Goal: Task Accomplishment & Management: Use online tool/utility

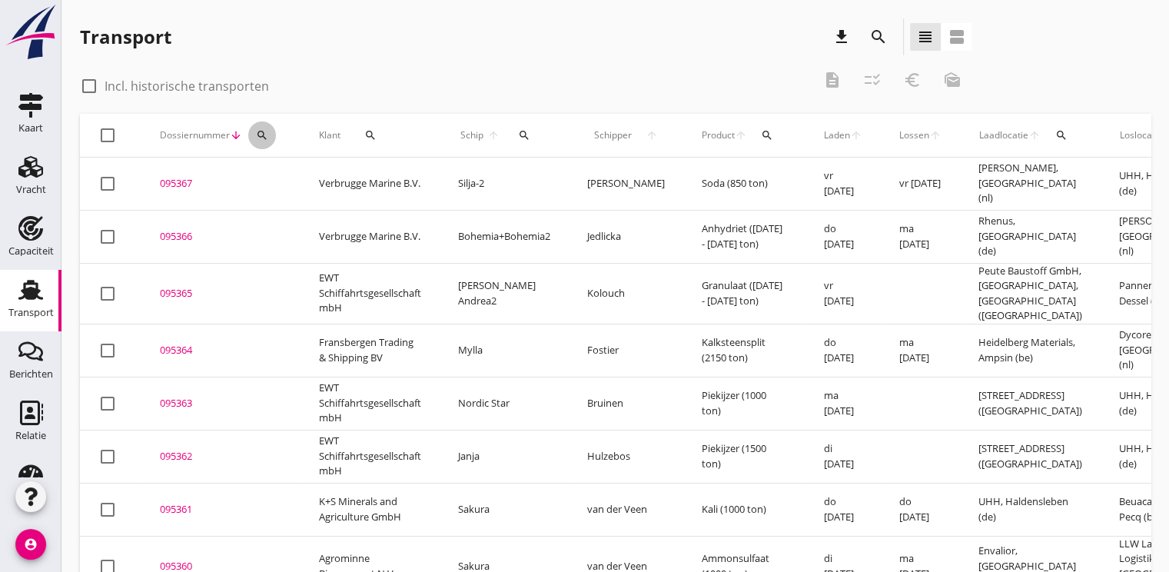
click at [271, 132] on div "search" at bounding box center [262, 135] width 28 height 12
click at [274, 180] on input "Zoeken op dossiernummer..." at bounding box center [334, 180] width 160 height 25
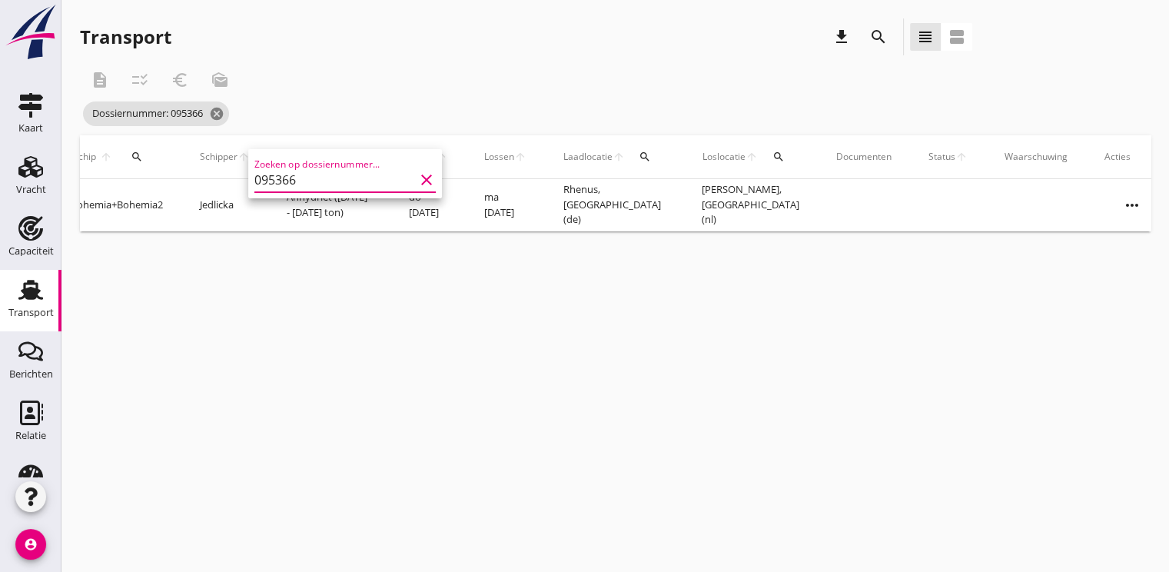
scroll to position [0, 375]
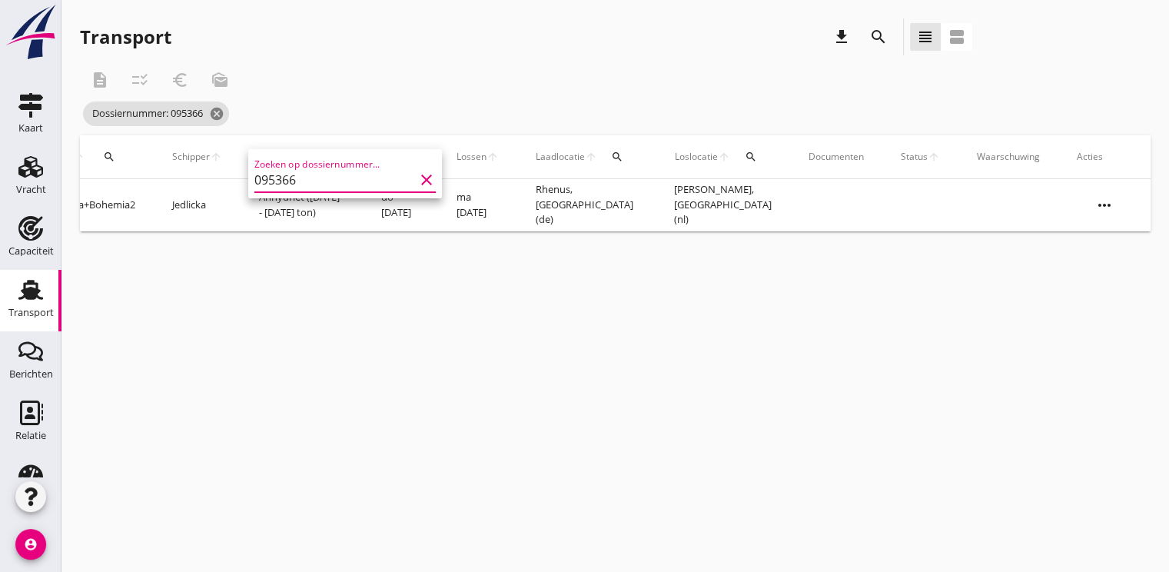
type input "095366"
click at [1098, 204] on icon "more_horiz" at bounding box center [1104, 205] width 43 height 43
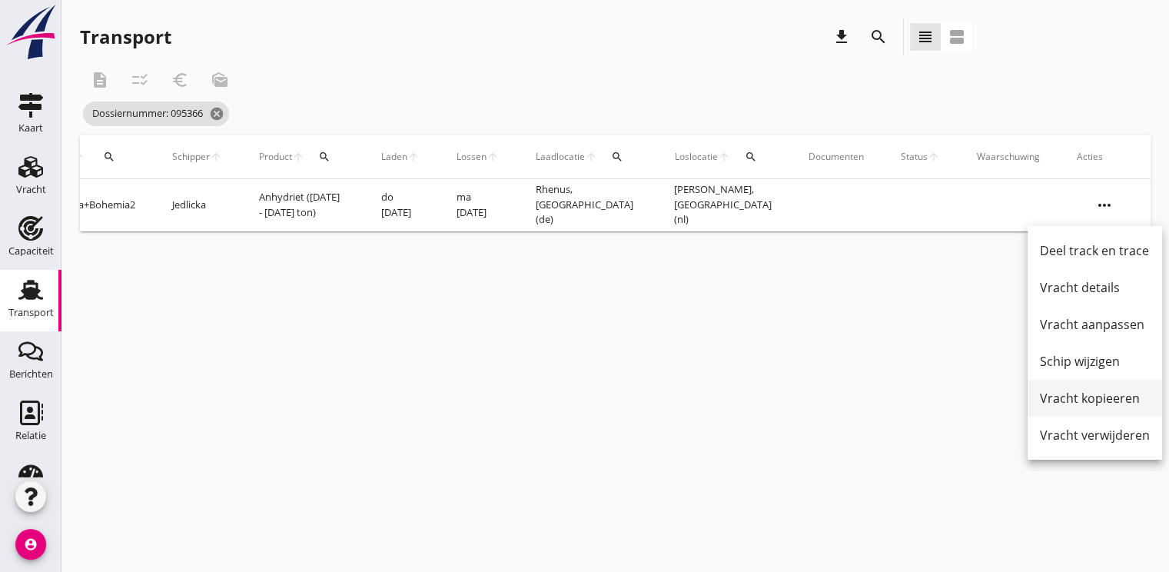
click at [1090, 388] on link "Vracht kopieeren" at bounding box center [1095, 398] width 135 height 37
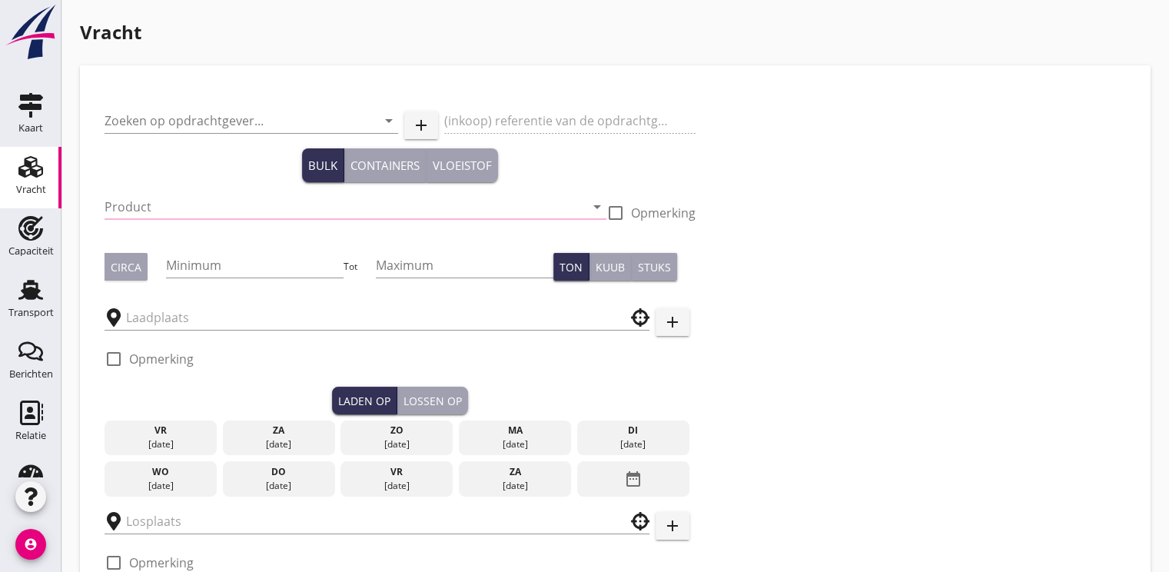
type input "Verbrugge Marine B.V."
type input "Anhydriet (6334)"
type input "1850"
type input "1900"
type input "Rhenus"
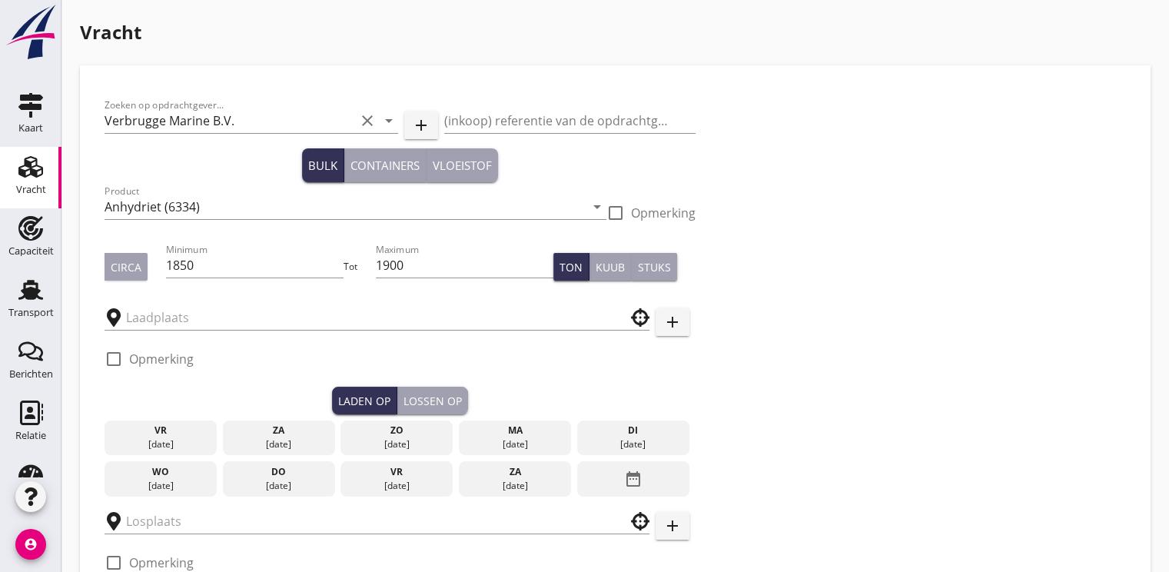
type input "Verbrugge"
checkbox input "true"
type input "17"
radio input "false"
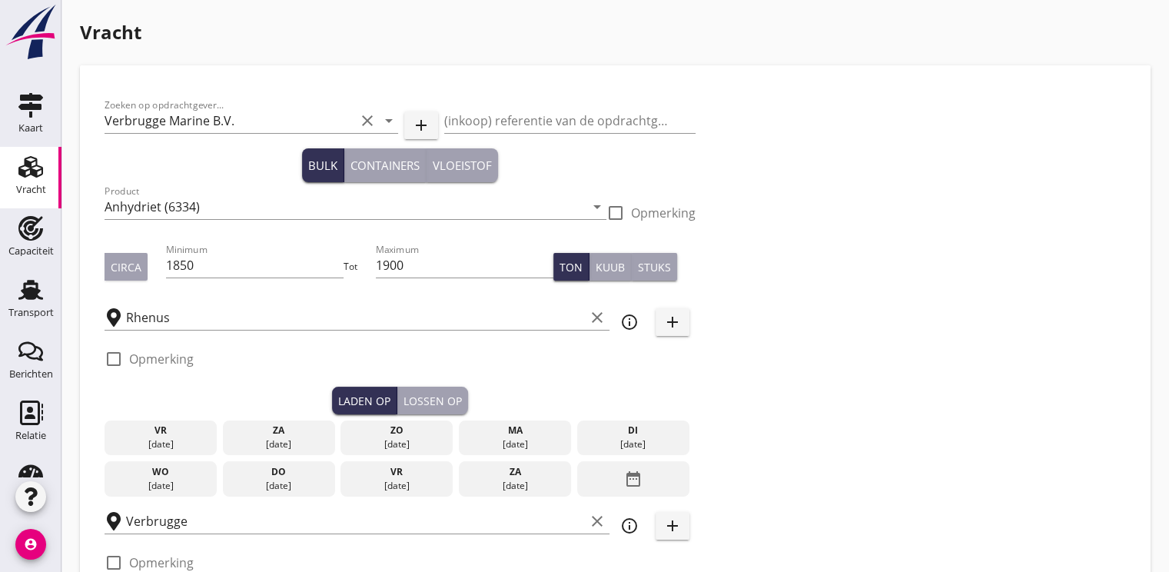
radio input "false"
checkbox input "true"
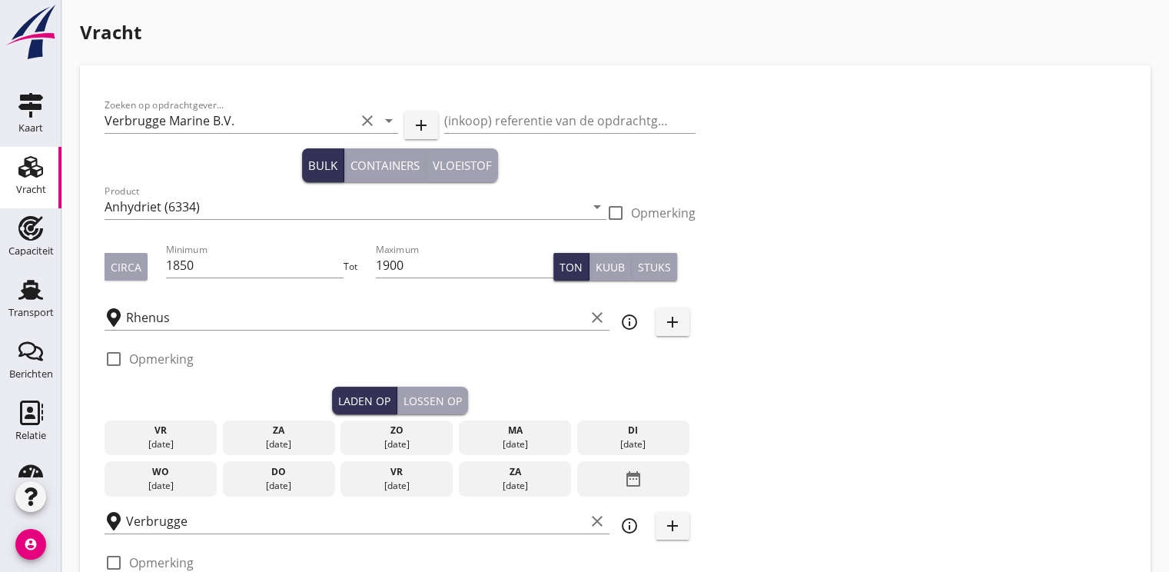
type input "48"
type input "18"
radio input "false"
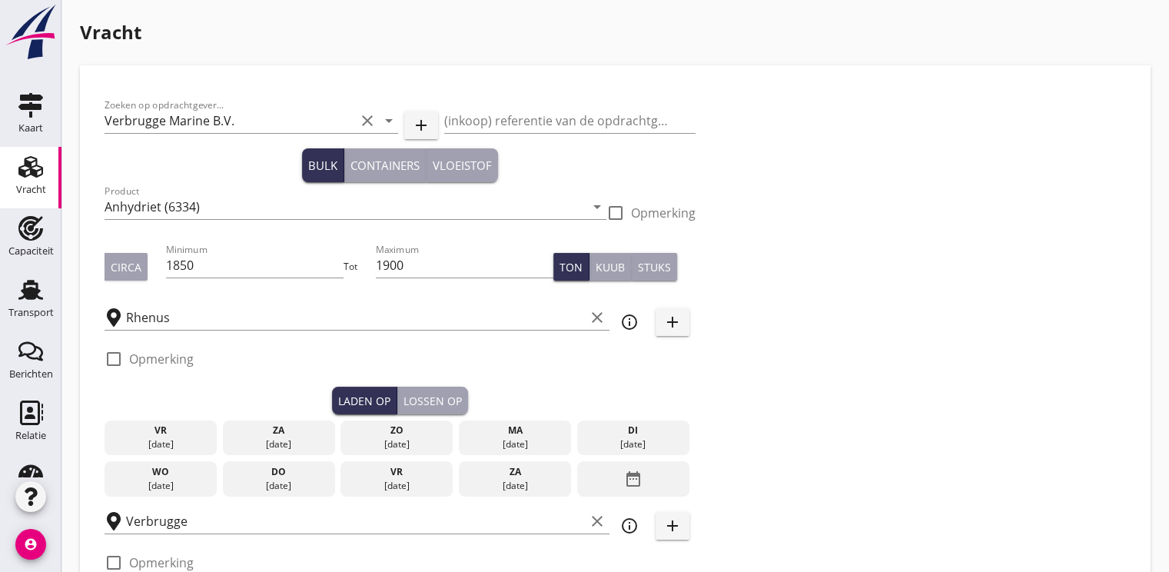
checkbox input "true"
type input "24"
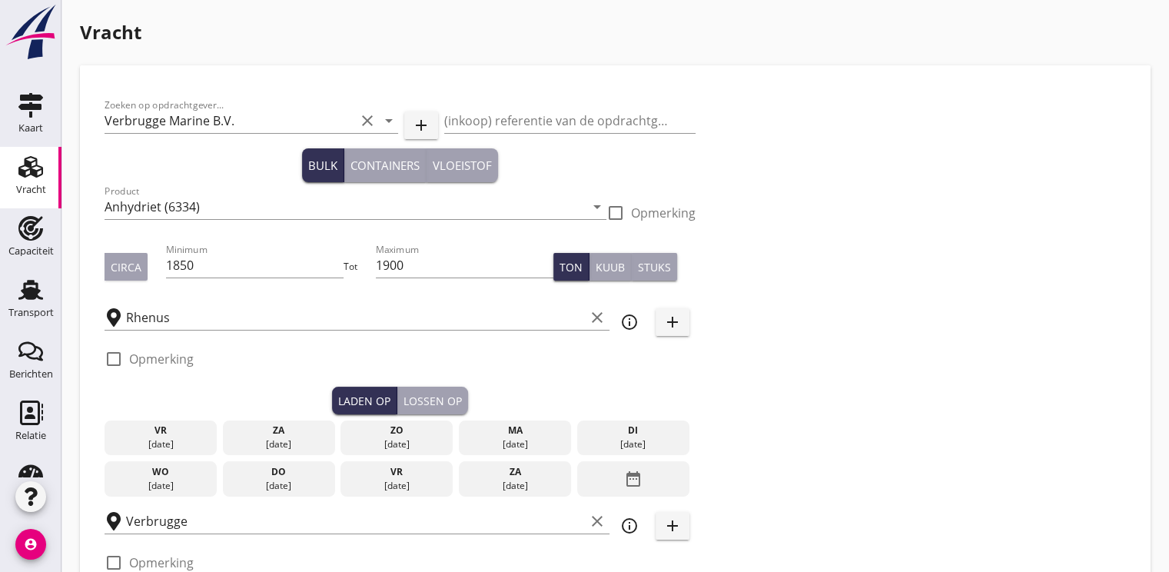
type input "2"
type input "21"
click at [643, 475] on div "date_range" at bounding box center [633, 478] width 112 height 35
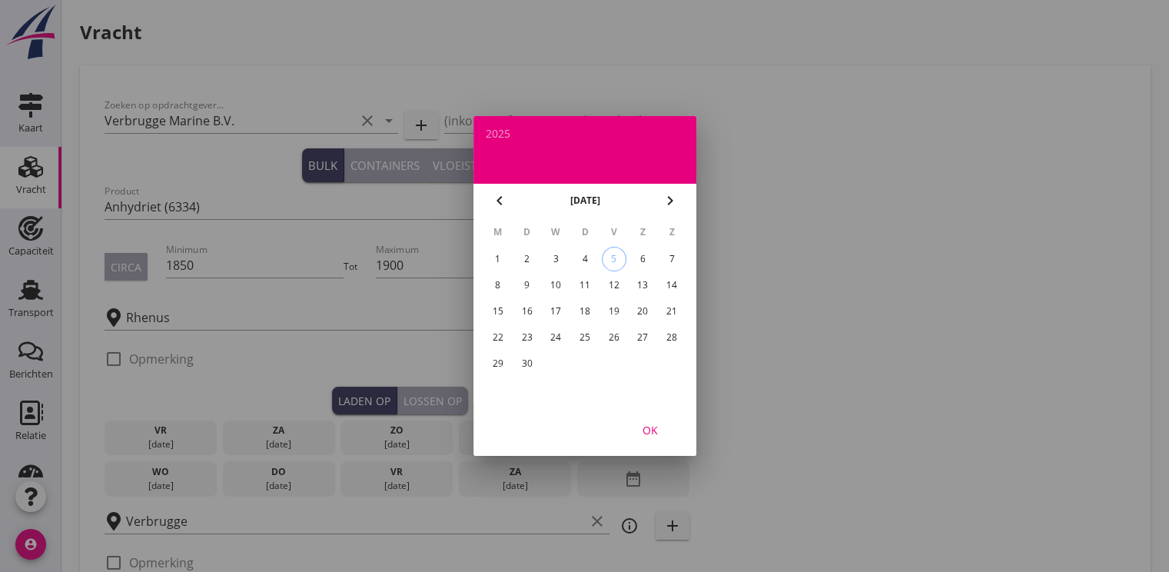
click at [613, 335] on div "26" at bounding box center [613, 337] width 25 height 25
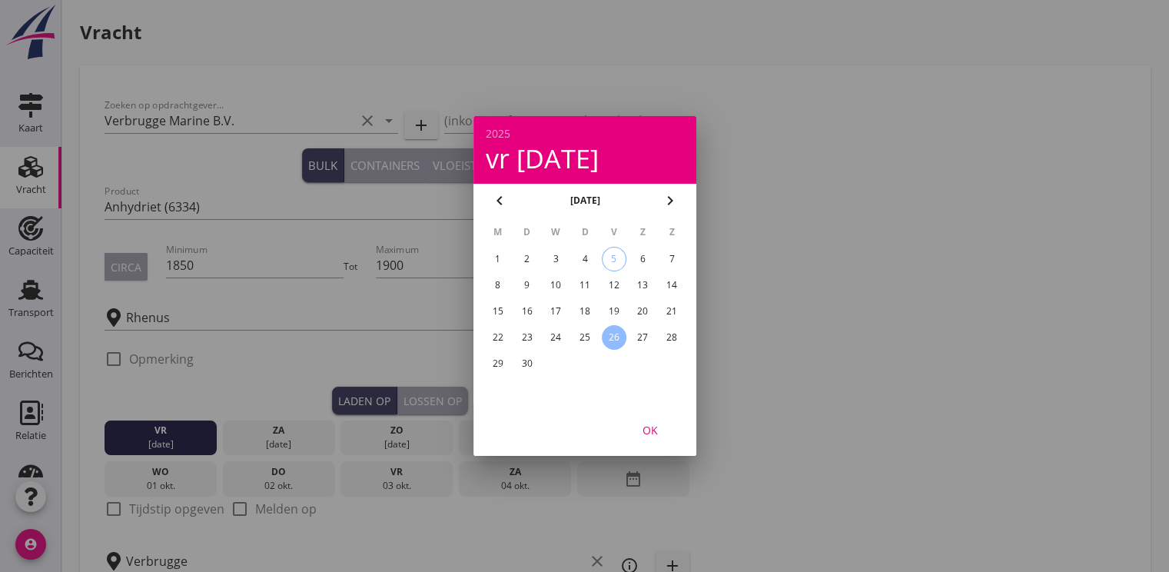
click at [658, 434] on div "OK" at bounding box center [650, 430] width 43 height 16
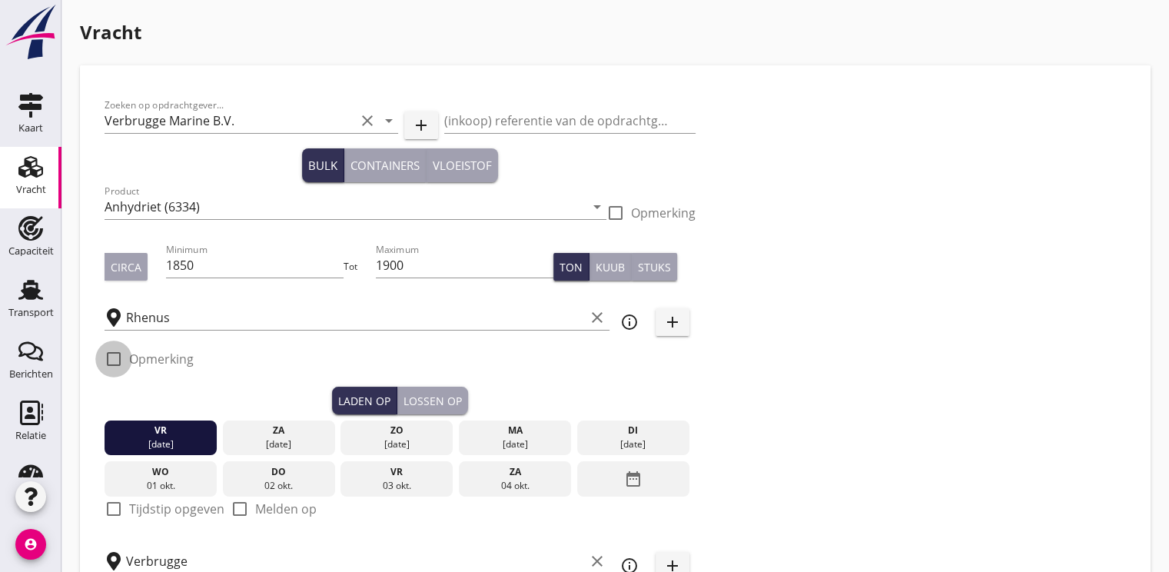
click at [125, 359] on div at bounding box center [114, 359] width 26 height 26
checkbox input "true"
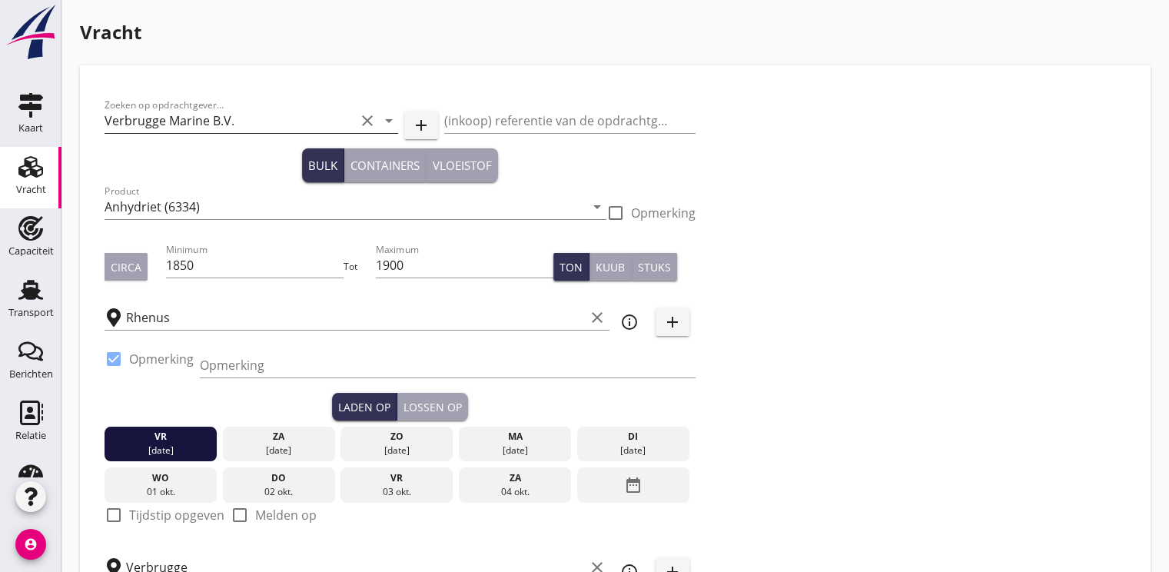
click at [219, 126] on input "Verbrugge Marine B.V." at bounding box center [230, 120] width 251 height 25
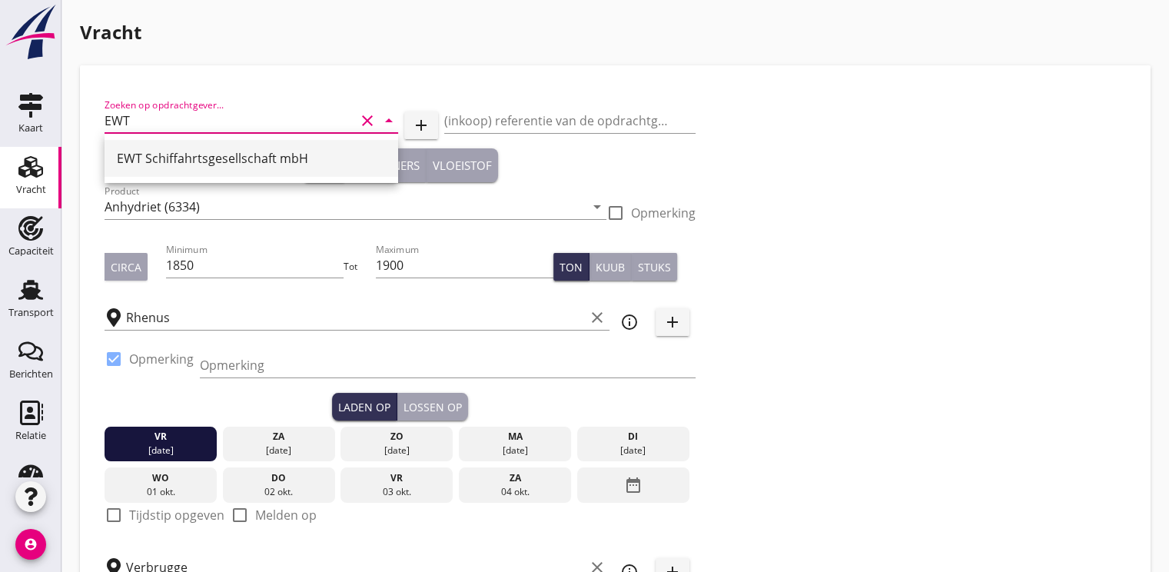
click at [204, 151] on div "EWT Schiffahrtsgesellschaft mbH" at bounding box center [251, 158] width 269 height 18
type input "EWT Schiffahrtsgesellschaft mbH"
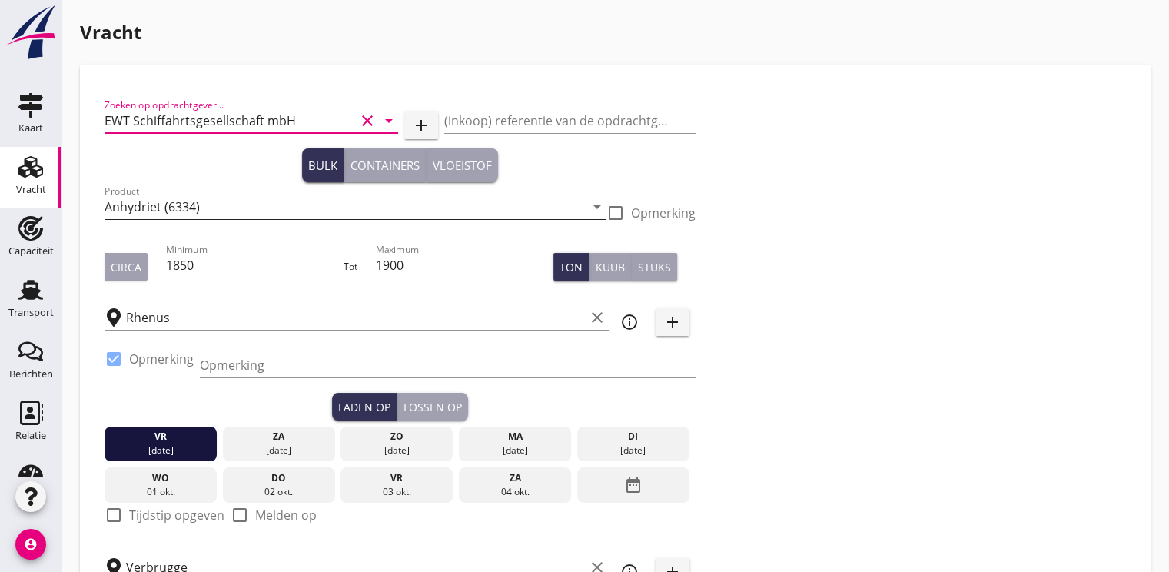
type input "EWT Schiffahrtsgesellschaft mbH"
click at [191, 206] on input "Anhydriet (6334)" at bounding box center [345, 206] width 480 height 25
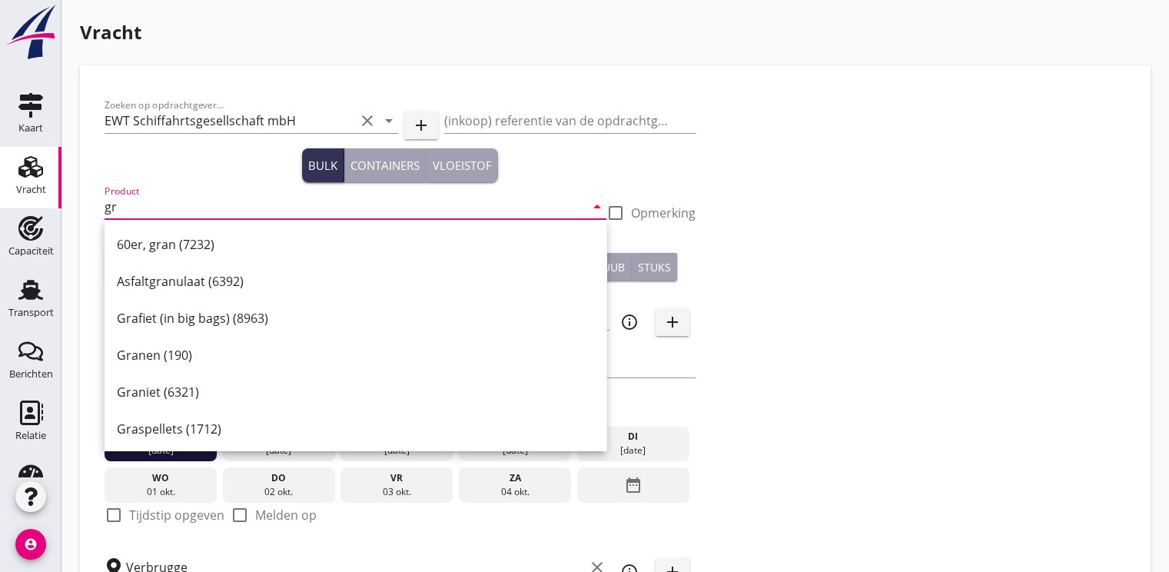
type input "g"
type input "e"
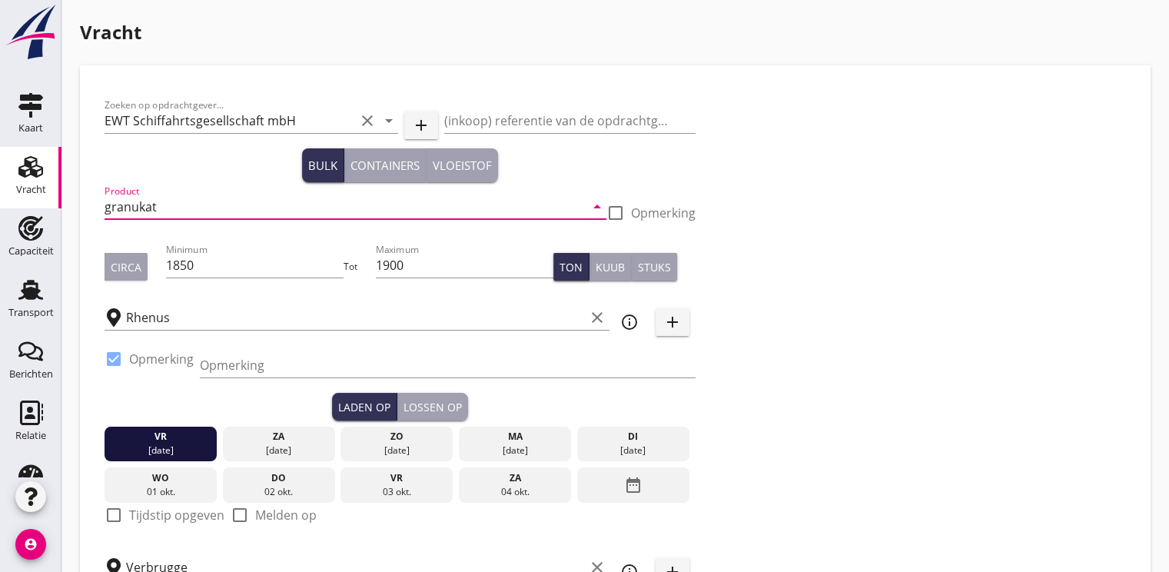
click at [174, 204] on input "granukat" at bounding box center [345, 206] width 480 height 25
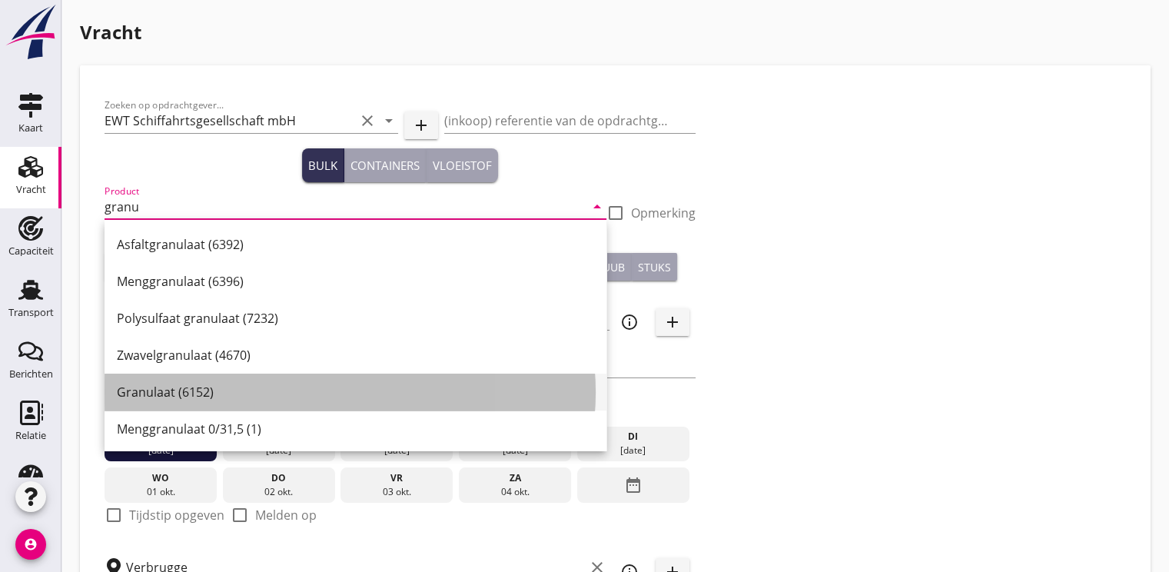
click at [151, 396] on div "Granulaat (6152)" at bounding box center [355, 392] width 477 height 18
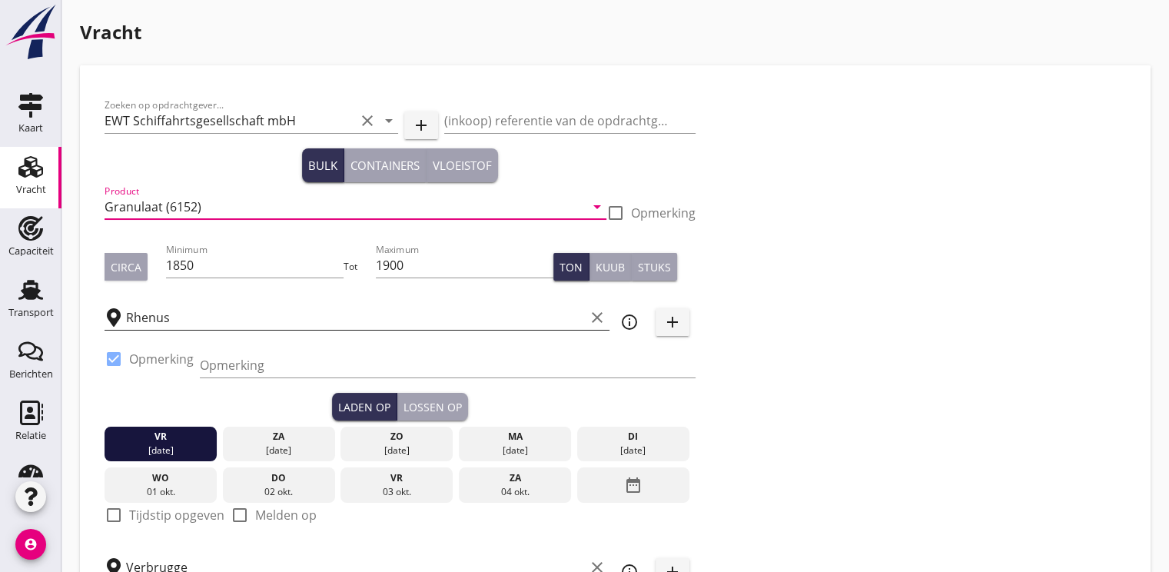
type input "Granulaat (6152)"
click at [155, 321] on input "Rhenus" at bounding box center [355, 317] width 459 height 25
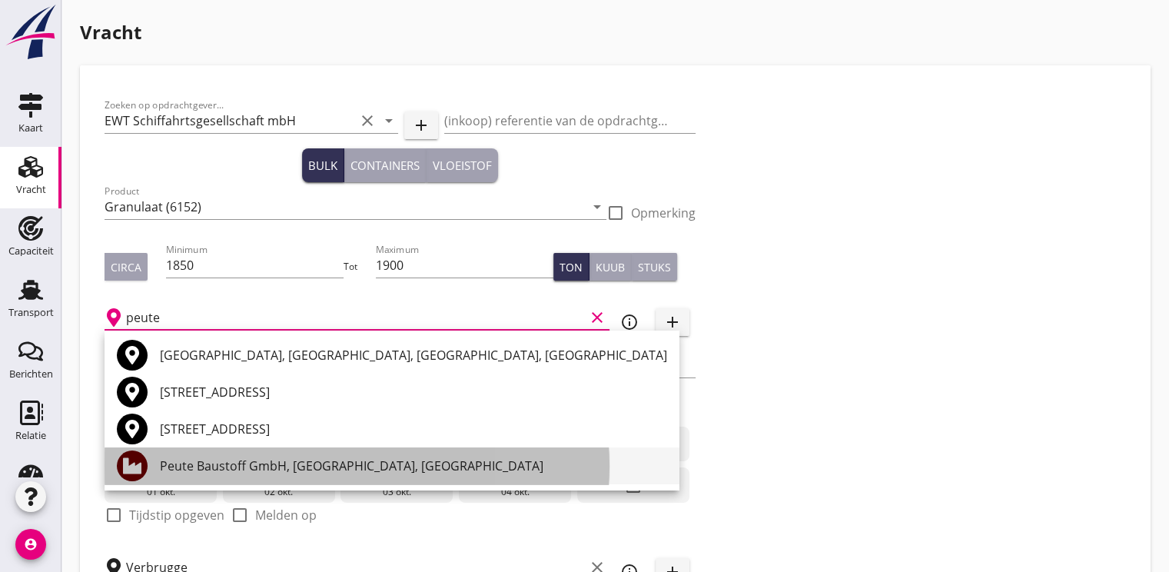
click at [306, 464] on div "Peute Baustoff GmbH, [GEOGRAPHIC_DATA], [GEOGRAPHIC_DATA]" at bounding box center [413, 466] width 507 height 18
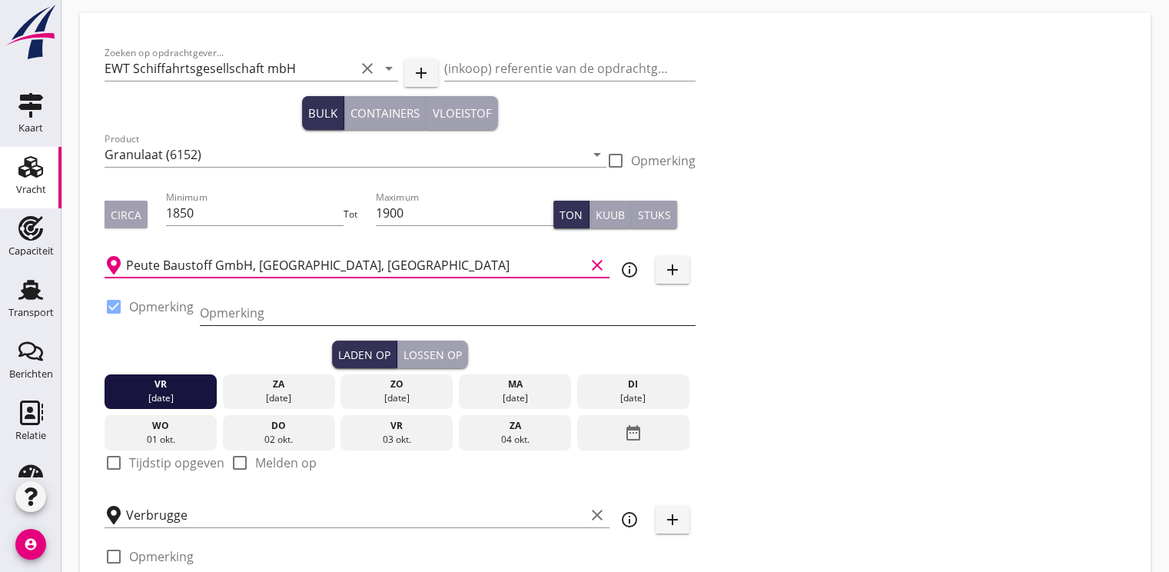
scroll to position [77, 0]
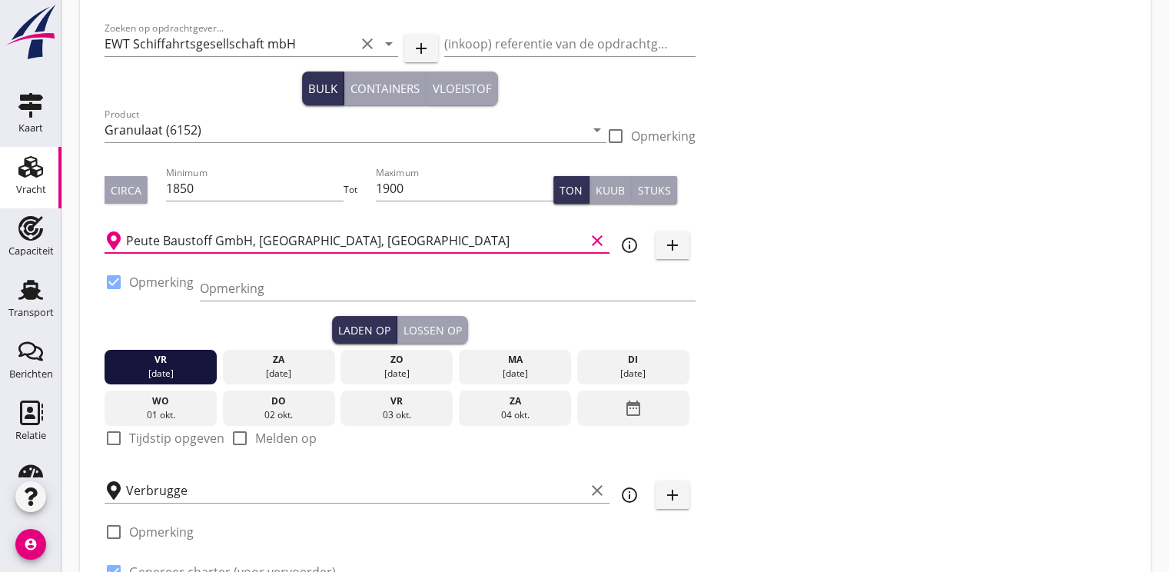
type input "Peute Baustoff GmbH, [GEOGRAPHIC_DATA], [GEOGRAPHIC_DATA]"
click at [418, 322] on div "Lossen op" at bounding box center [433, 330] width 58 height 16
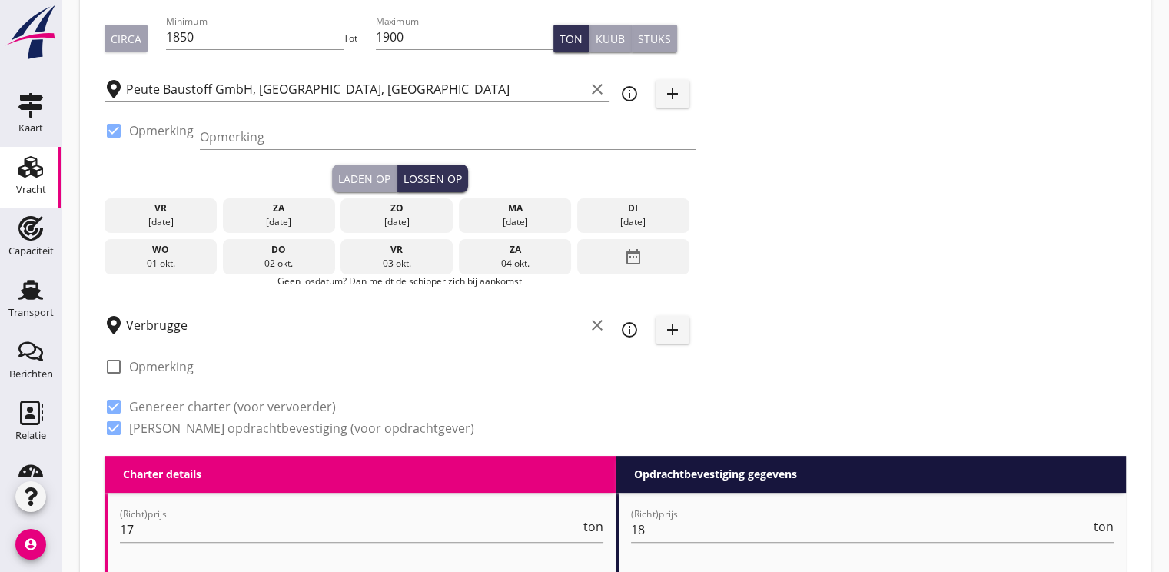
scroll to position [231, 0]
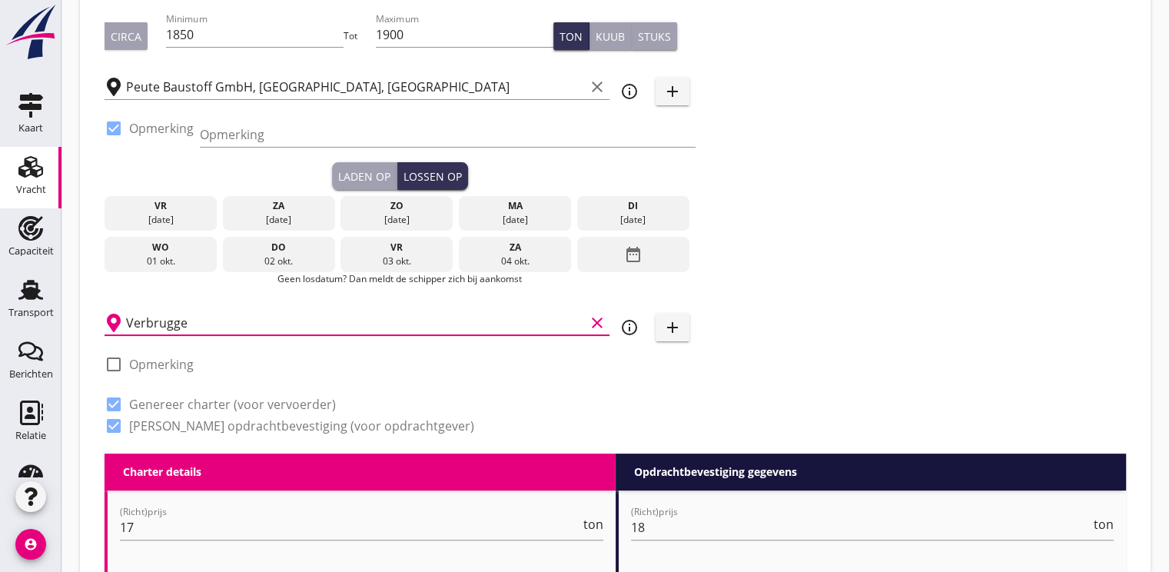
click at [160, 323] on input "Verbrugge" at bounding box center [355, 323] width 459 height 25
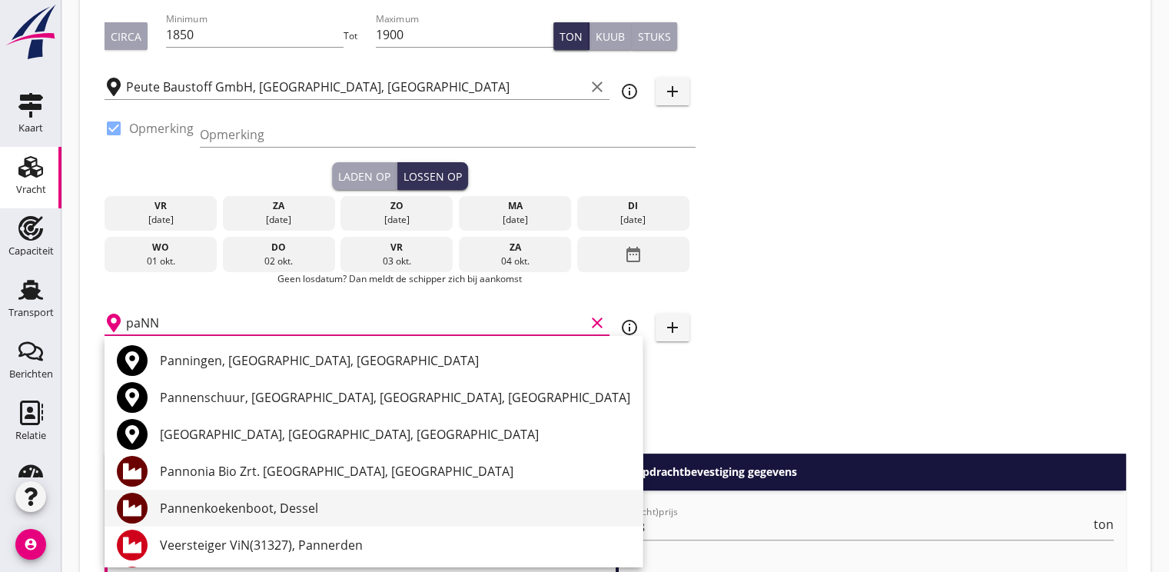
click at [237, 514] on div "Pannenkoekenboot, Dessel" at bounding box center [395, 508] width 470 height 18
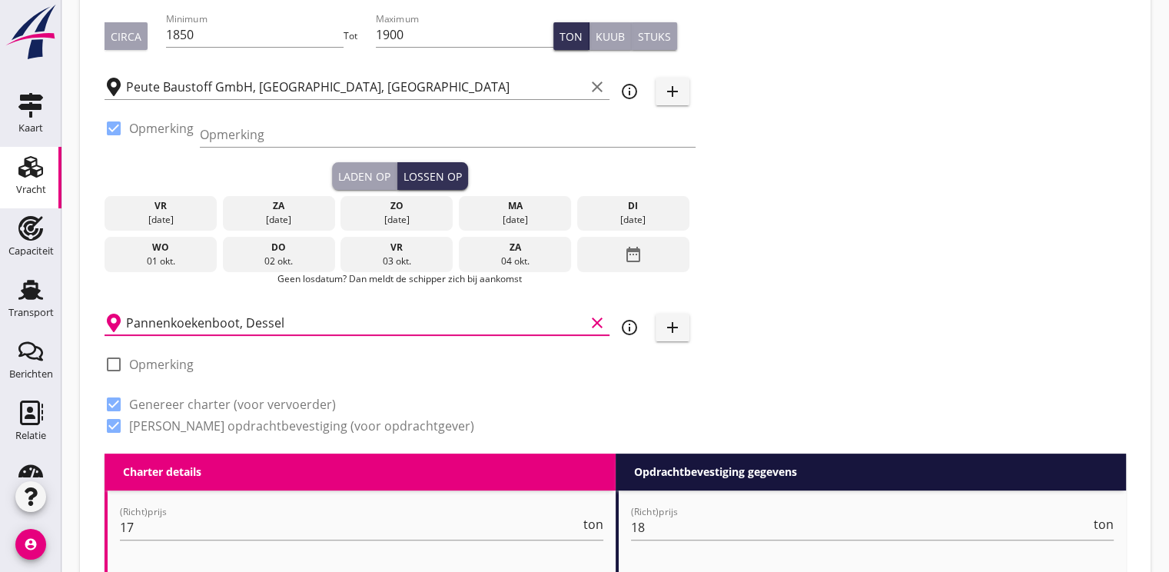
type input "Pannenkoekenboot, Dessel"
click at [117, 368] on div at bounding box center [114, 364] width 26 height 26
checkbox input "true"
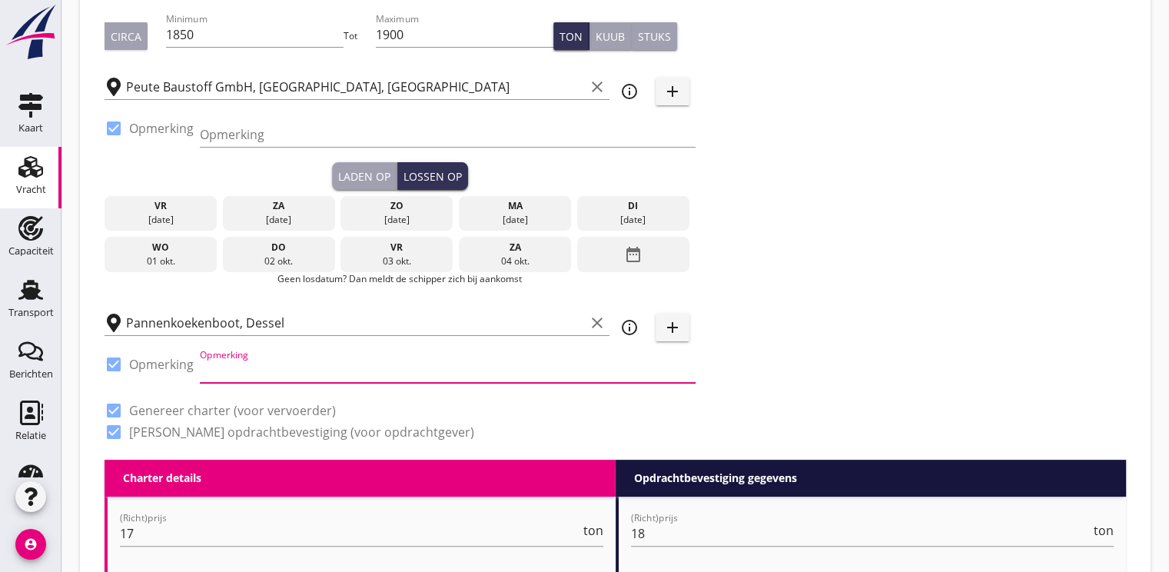
click at [205, 379] on input "Opmerking" at bounding box center [448, 370] width 496 height 25
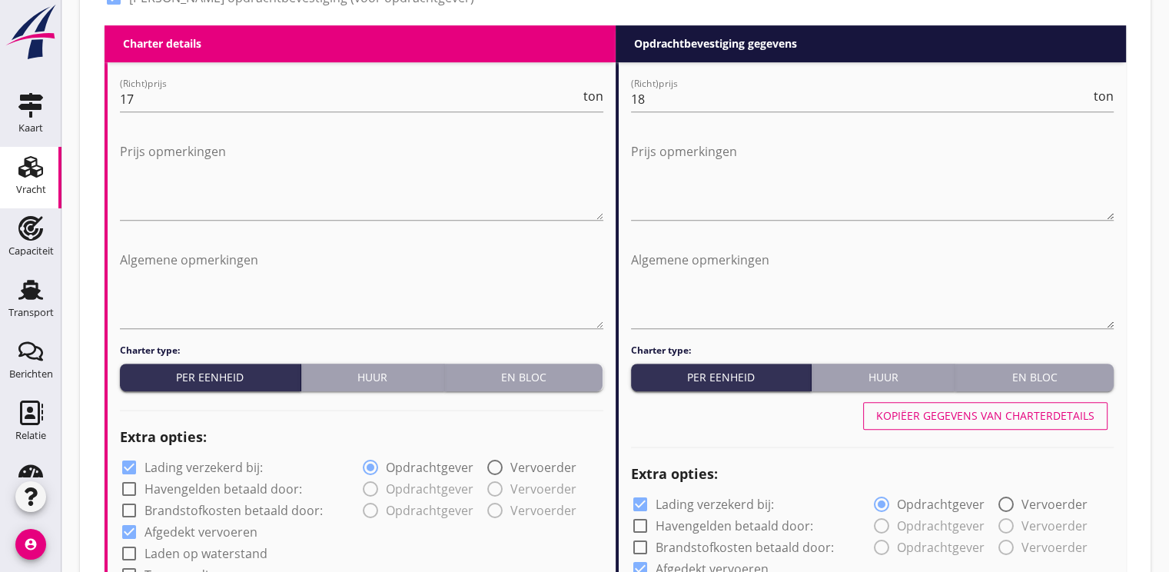
scroll to position [692, 0]
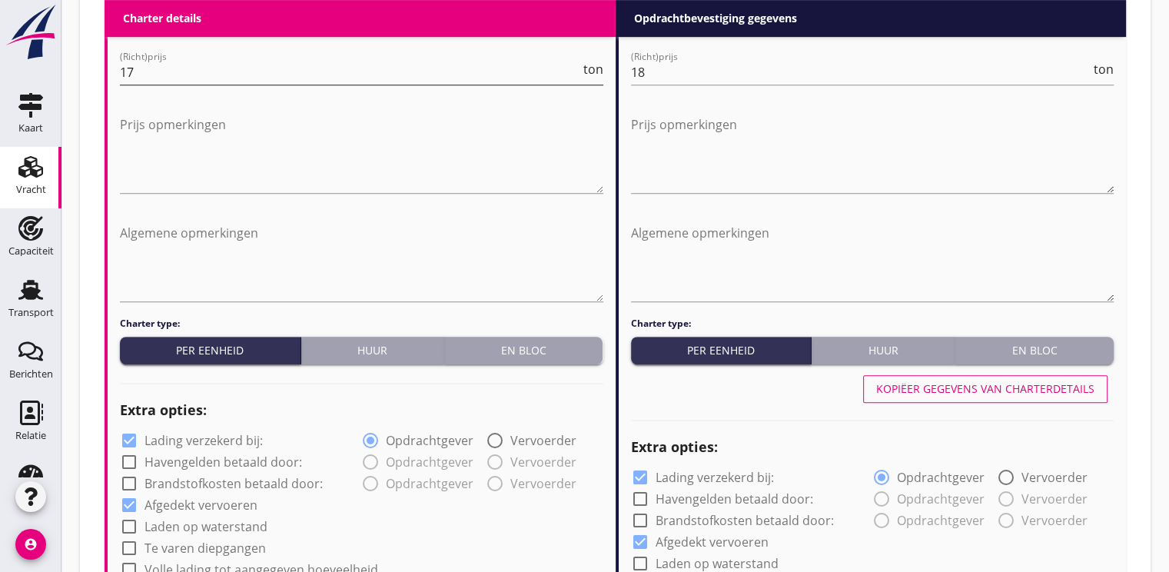
type input "WEEK 41 MELDEN"
click at [134, 76] on input "17" at bounding box center [350, 72] width 460 height 25
type input "17.90"
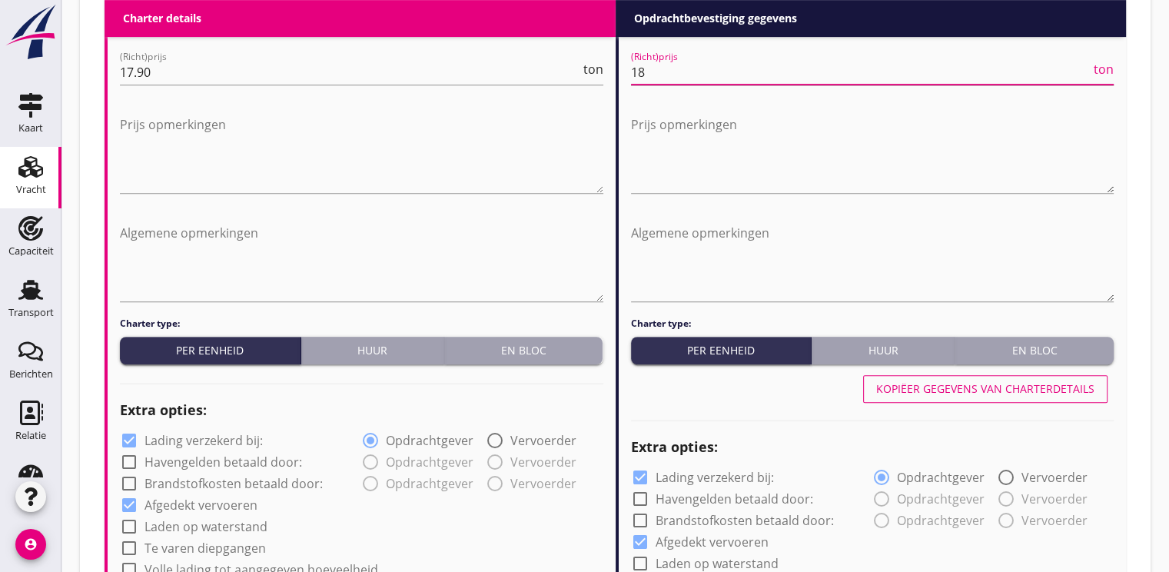
click at [658, 75] on input "18" at bounding box center [861, 72] width 460 height 25
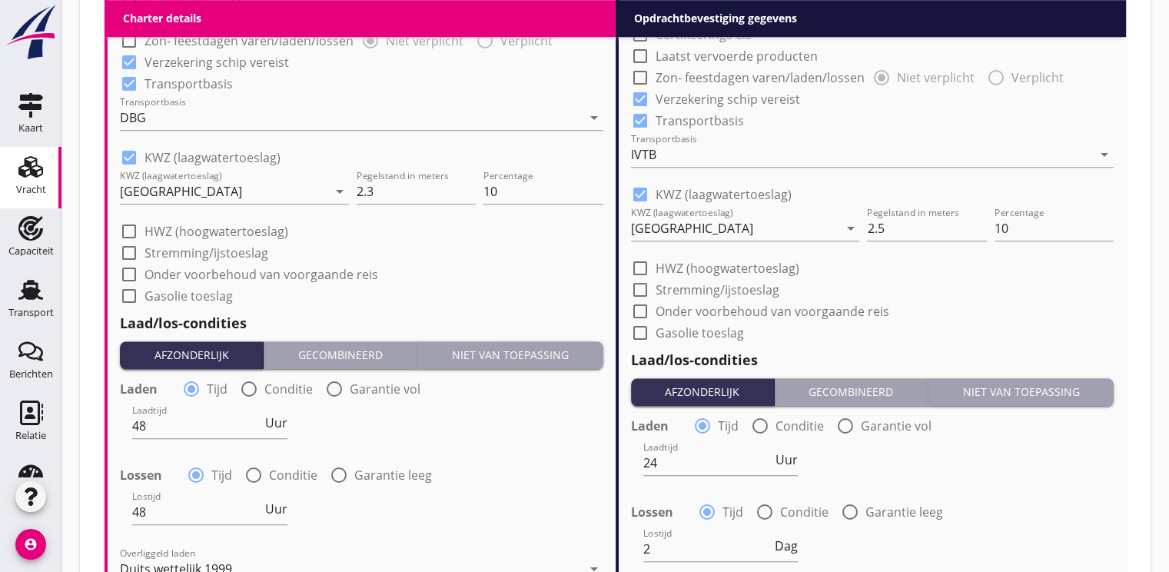
scroll to position [1461, 0]
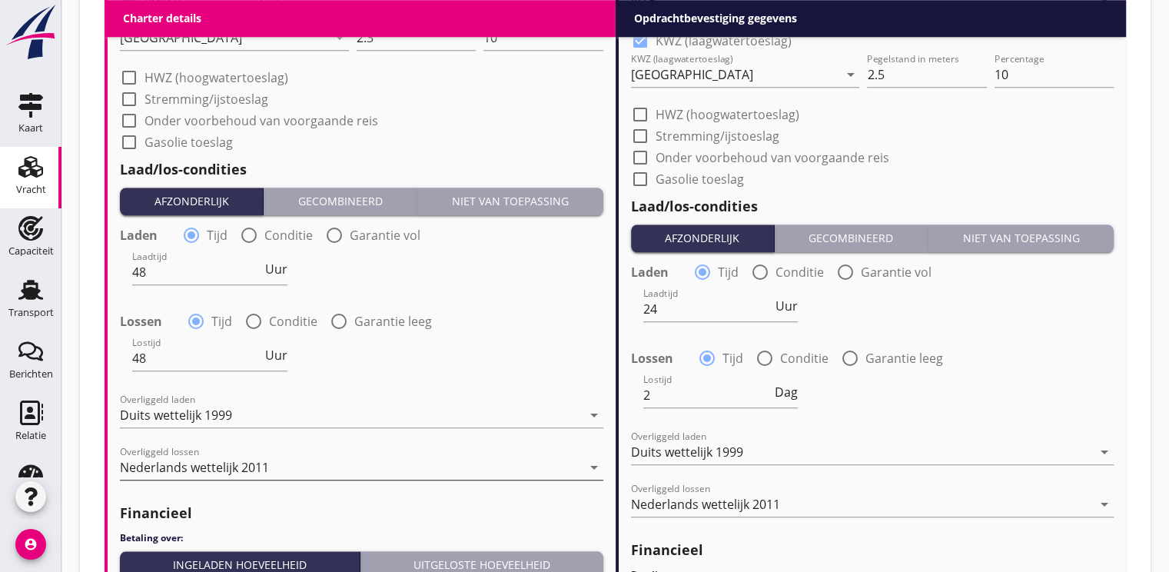
type input "18.30"
click at [313, 455] on div "Nederlands wettelijk 2011" at bounding box center [351, 467] width 462 height 25
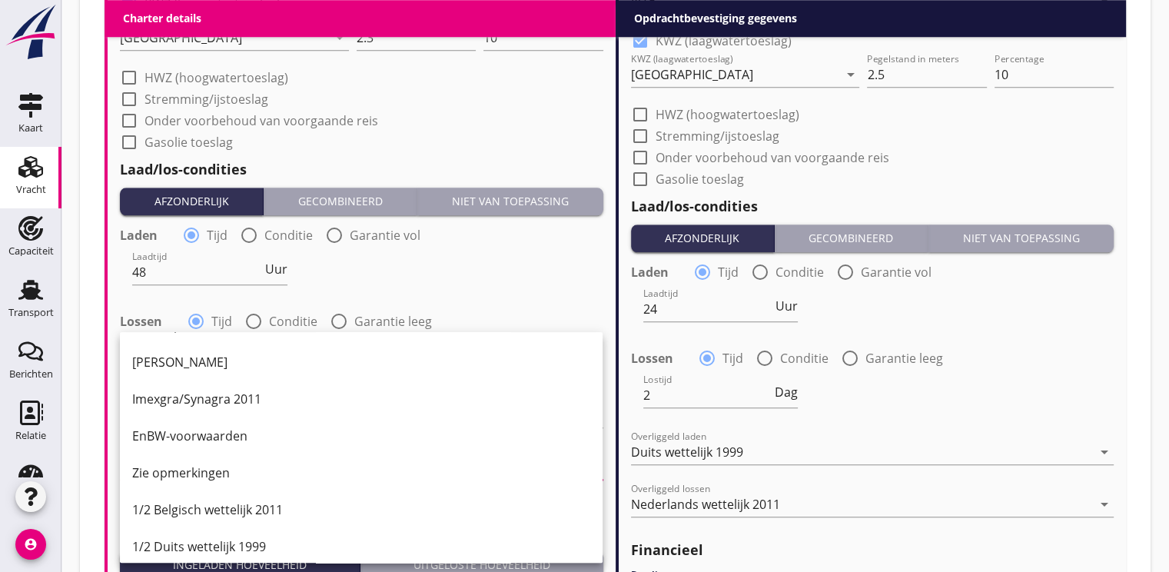
scroll to position [307, 0]
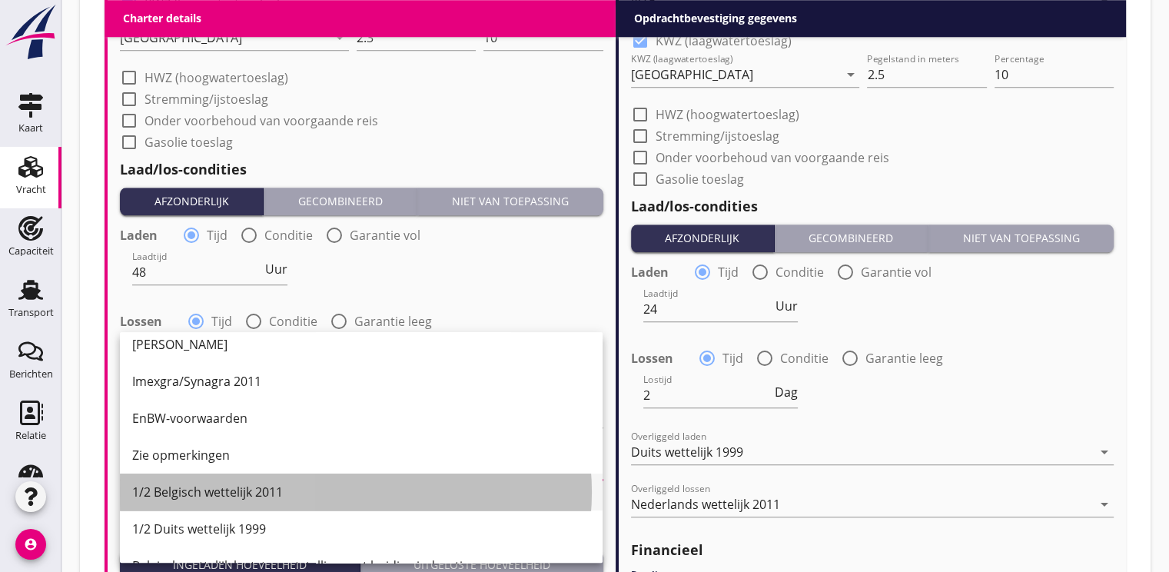
click at [228, 496] on div "1/2 Belgisch wettelijk 2011" at bounding box center [361, 492] width 458 height 18
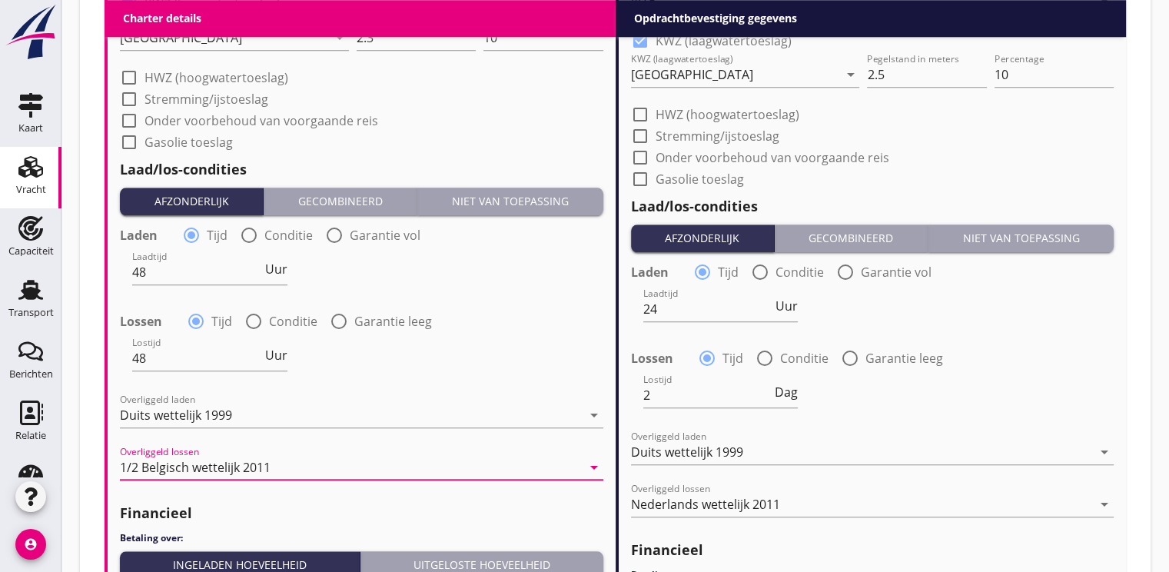
scroll to position [1537, 0]
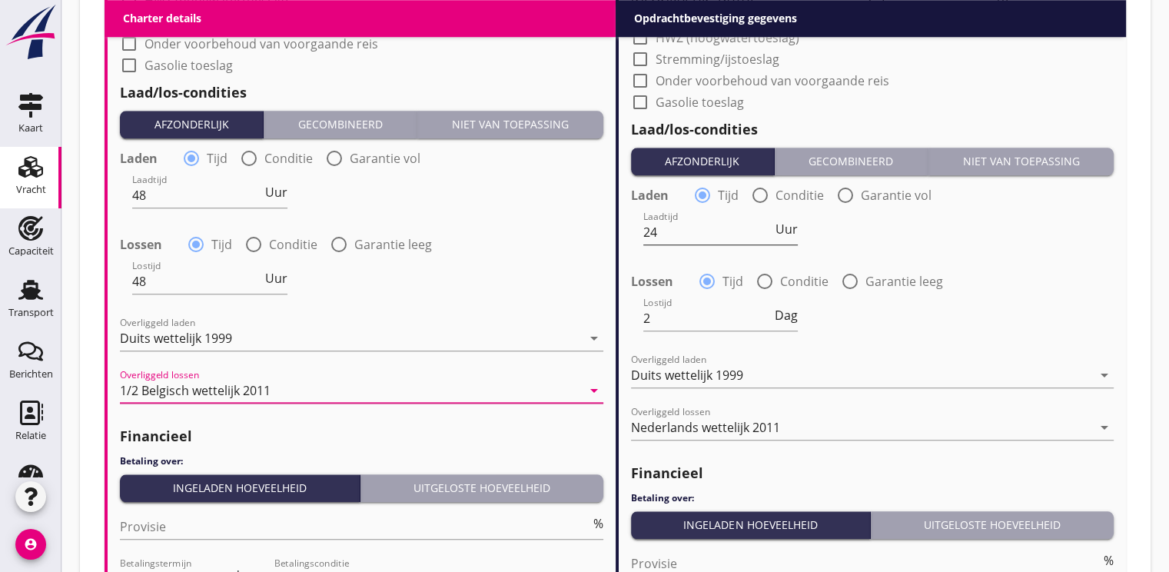
click at [663, 234] on input "24" at bounding box center [708, 232] width 130 height 25
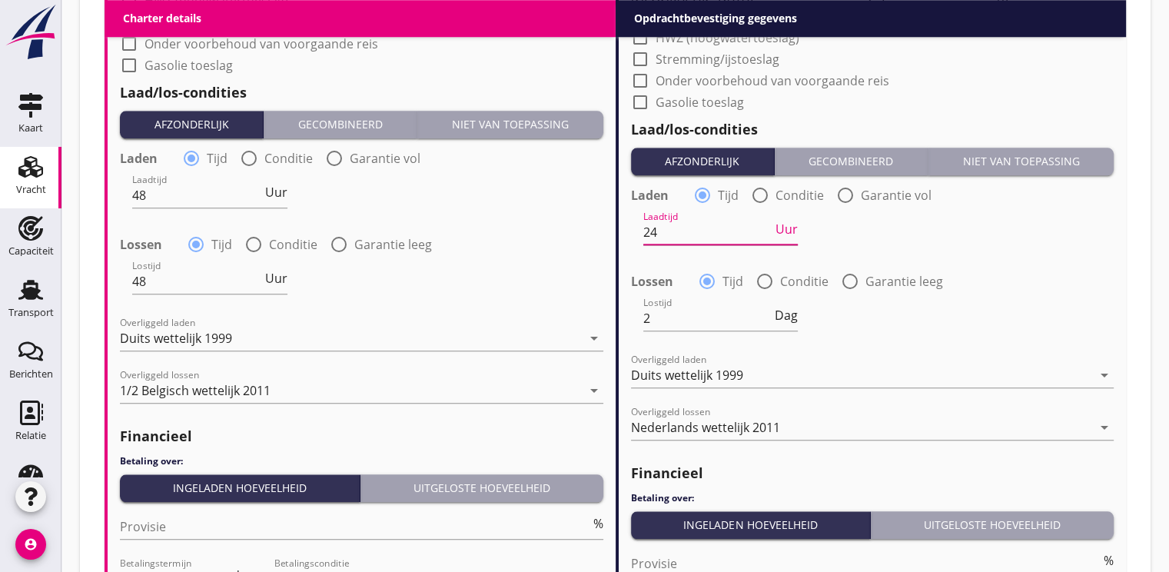
type input "2"
click at [789, 227] on span "Uur" at bounding box center [787, 229] width 22 height 12
type input "2"
click at [719, 428] on div "Nederlands wettelijk 2011" at bounding box center [705, 427] width 149 height 14
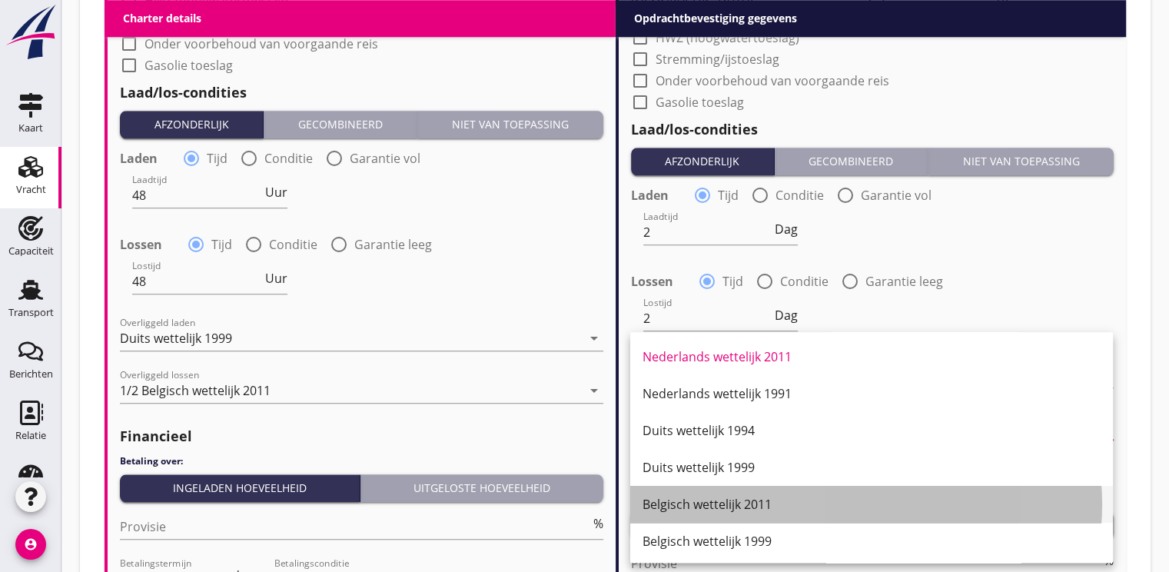
click at [716, 497] on div "Belgisch wettelijk 2011" at bounding box center [872, 504] width 458 height 18
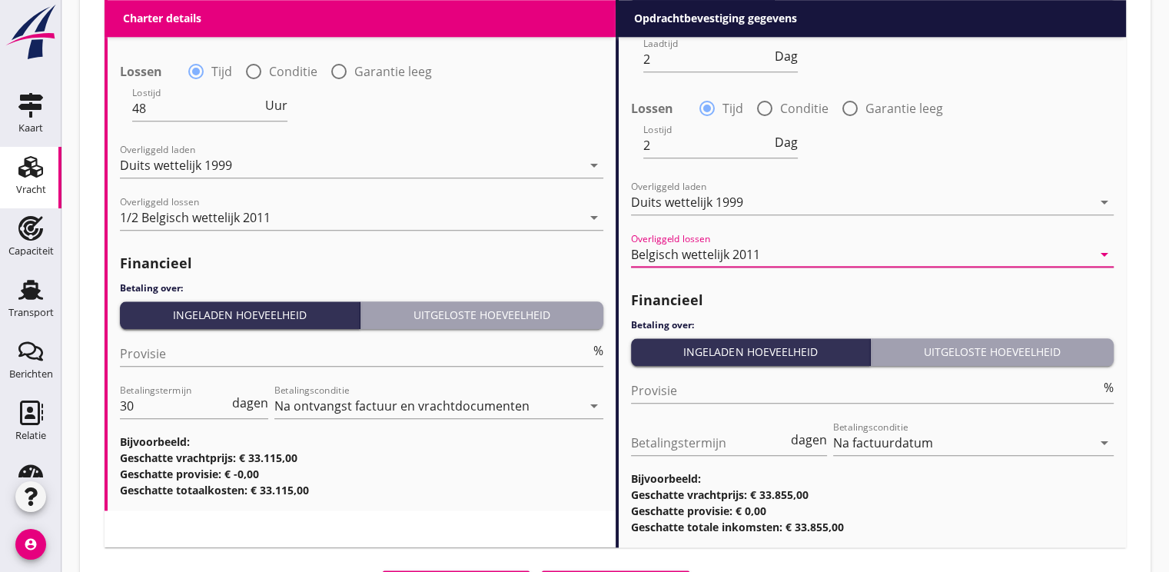
scroll to position [1768, 0]
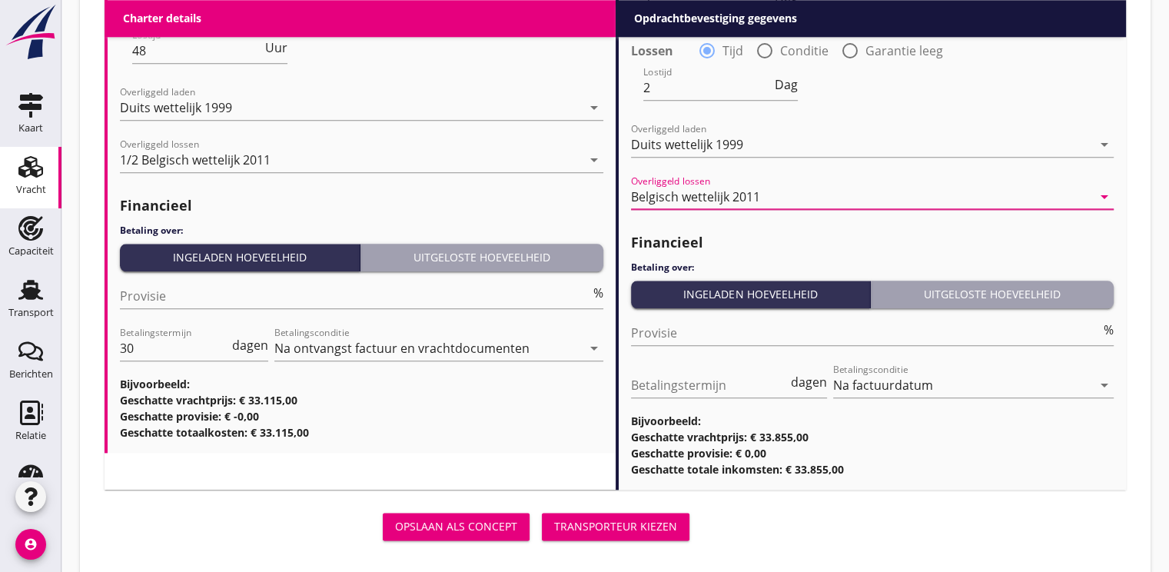
click at [620, 520] on div "Transporteur kiezen" at bounding box center [615, 526] width 123 height 16
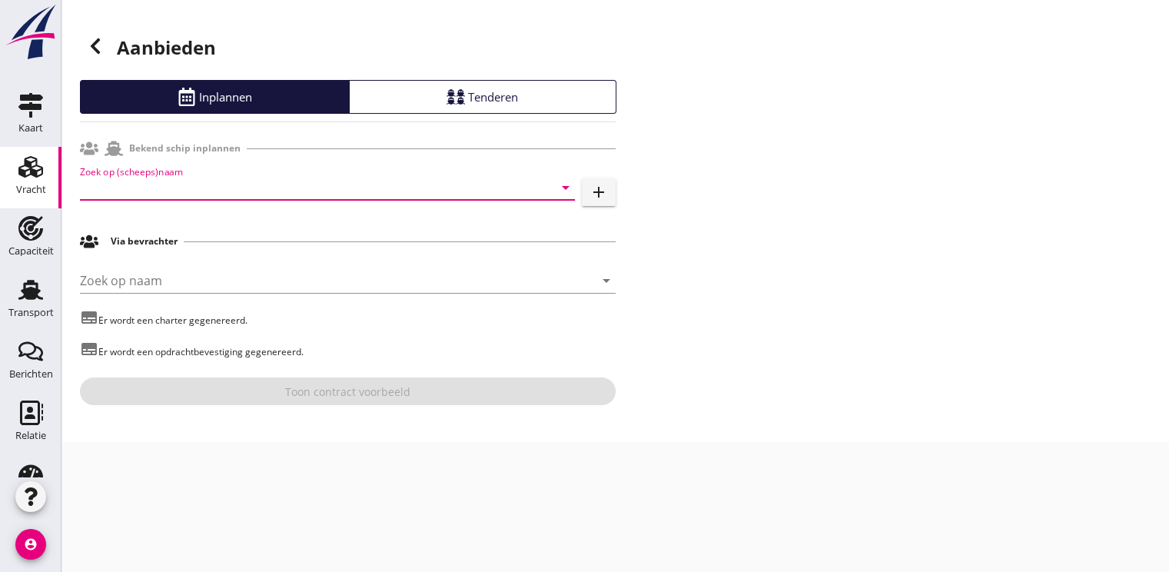
click at [181, 184] on input "Zoek op (scheeps)naam" at bounding box center [306, 187] width 452 height 25
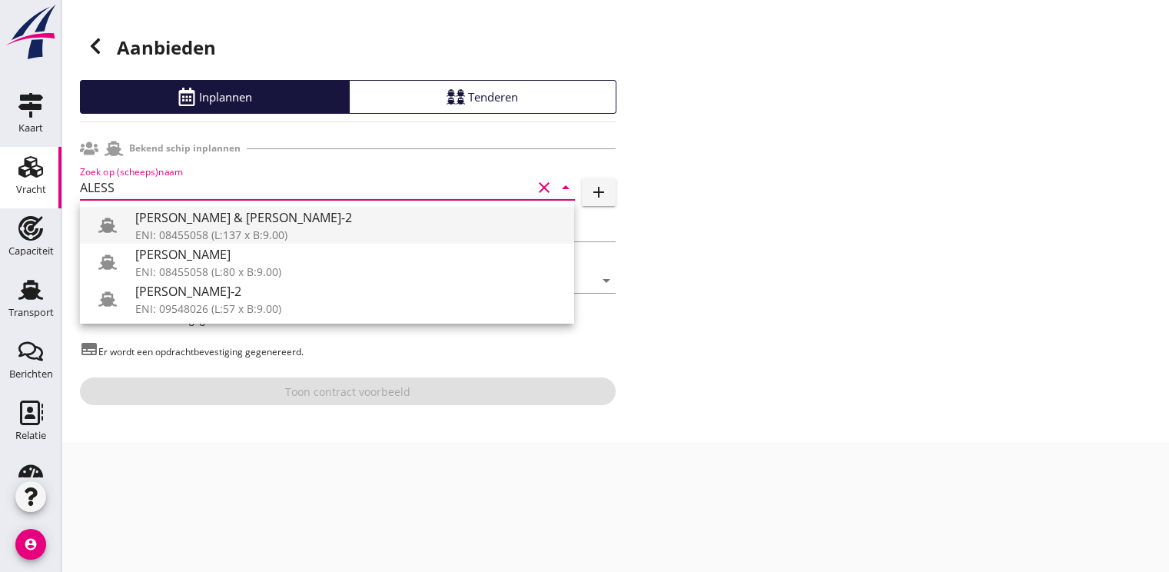
click at [232, 221] on div "[PERSON_NAME] & [PERSON_NAME]-2" at bounding box center [348, 217] width 427 height 18
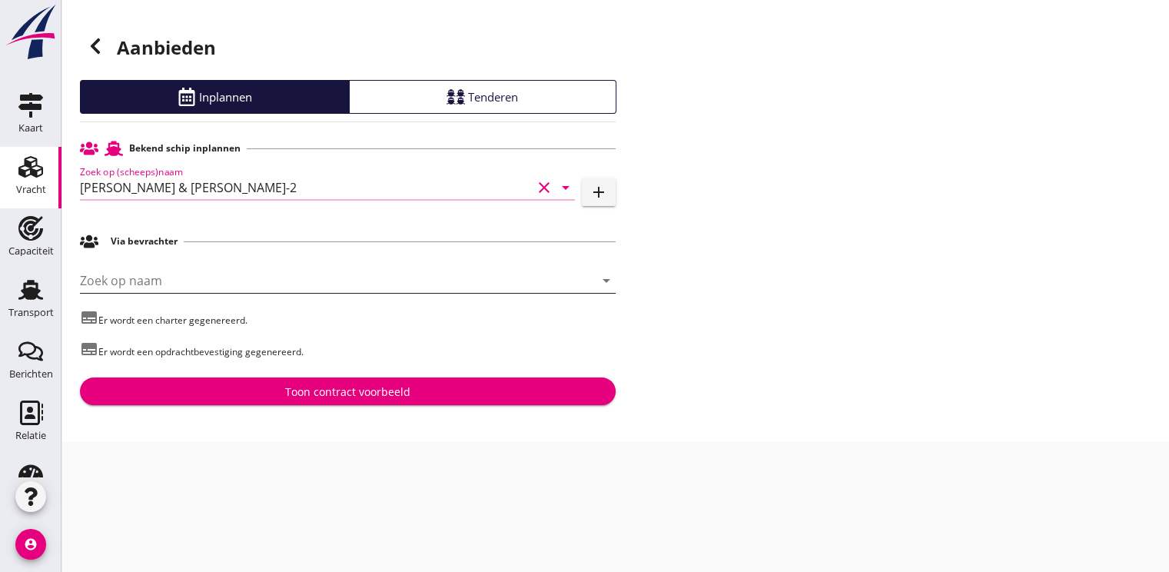
type input "[PERSON_NAME] & [PERSON_NAME]-2"
click at [160, 270] on input "Zoek op naam" at bounding box center [326, 280] width 493 height 25
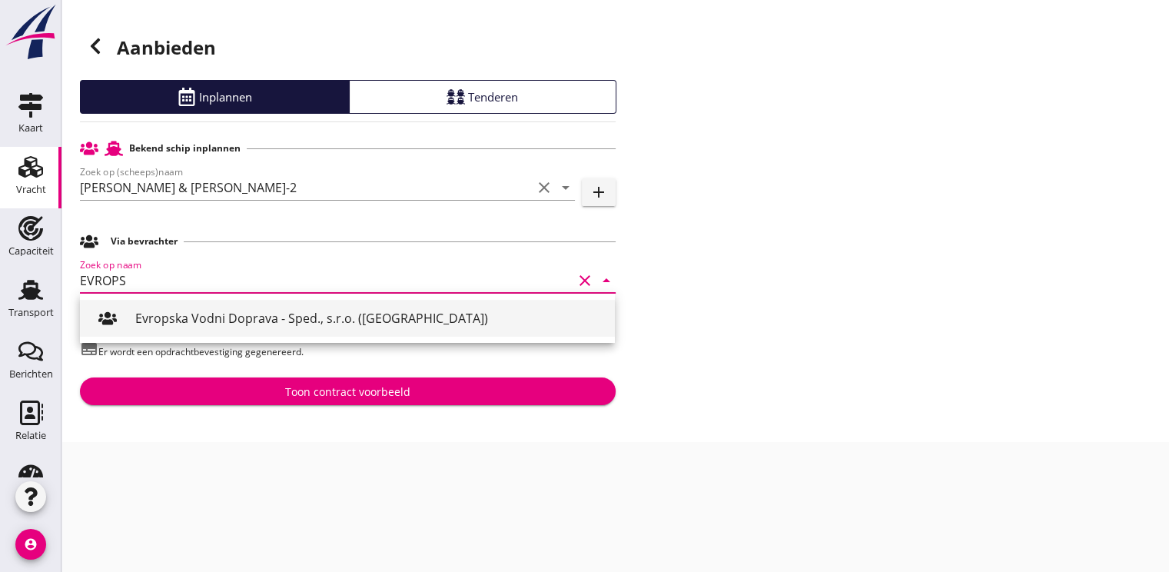
click at [217, 318] on div "Evropska Vodni Doprava - Sped., s.r.o. ([GEOGRAPHIC_DATA])" at bounding box center [368, 318] width 467 height 18
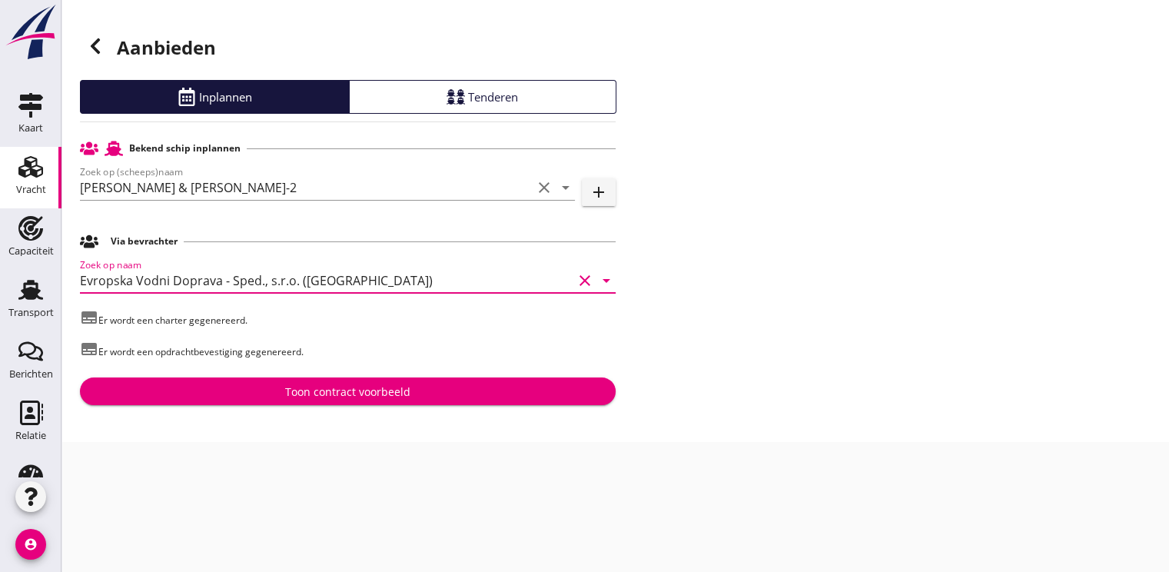
type input "Evropska Vodni Doprava - Sped., s.r.o. ([GEOGRAPHIC_DATA])"
click at [307, 391] on div "Toon contract voorbeeld" at bounding box center [347, 392] width 125 height 16
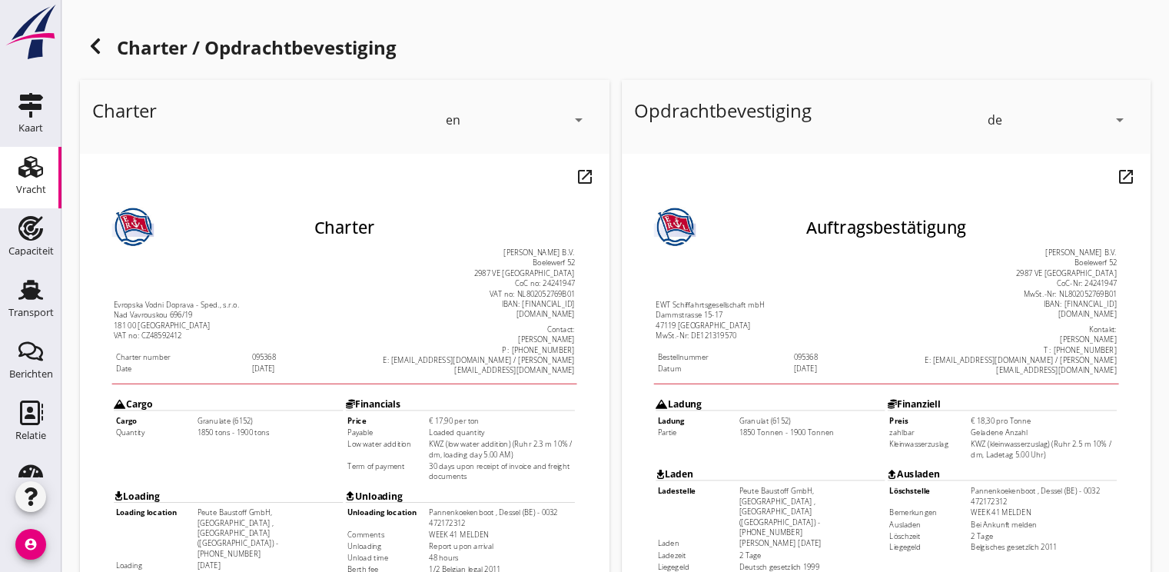
click at [578, 126] on icon "arrow_drop_down" at bounding box center [578, 120] width 18 height 18
click at [480, 178] on div "de" at bounding box center [516, 178] width 135 height 18
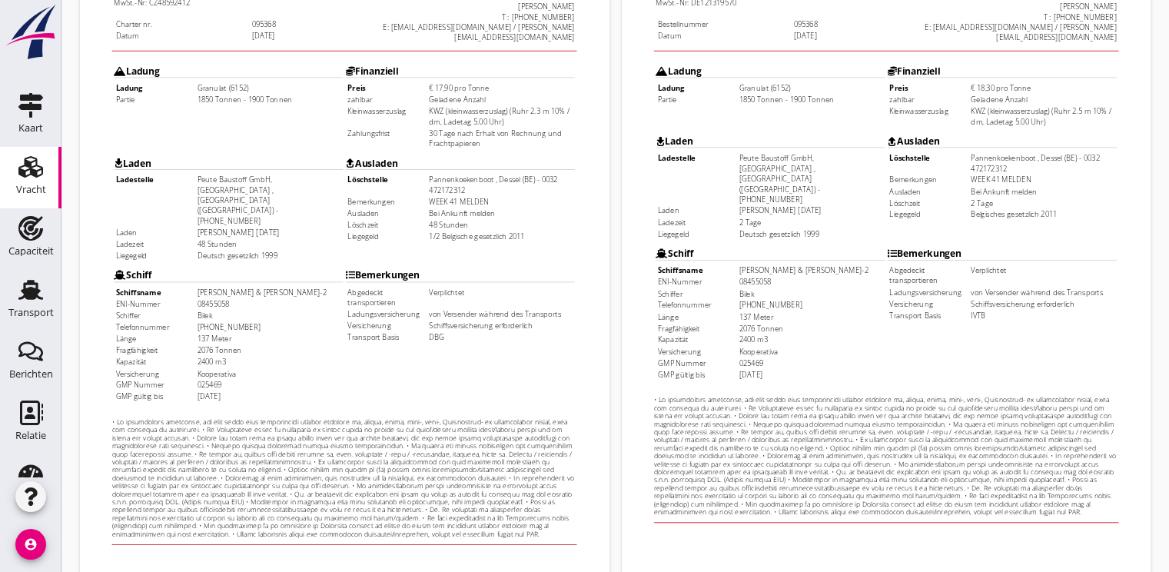
scroll to position [451, 0]
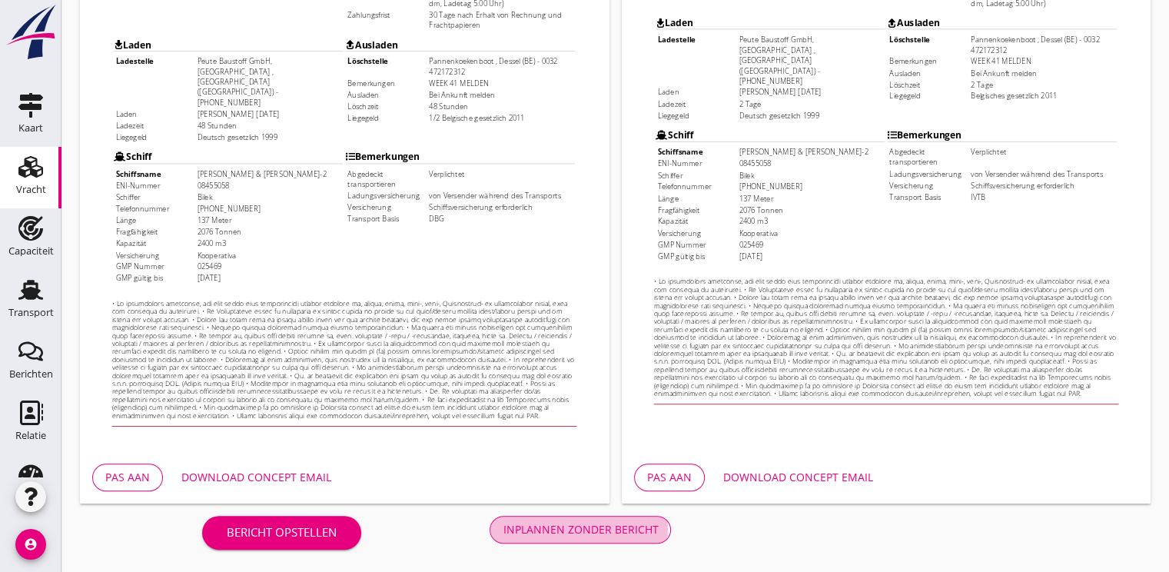
click at [546, 530] on div "Inplannen zonder bericht" at bounding box center [580, 529] width 155 height 16
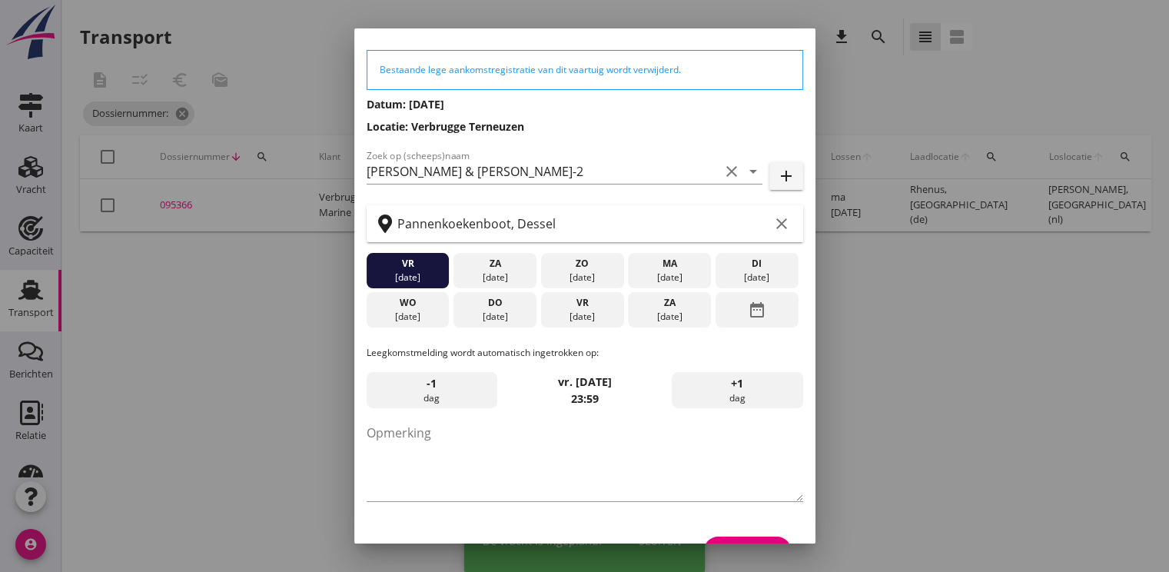
scroll to position [80, 0]
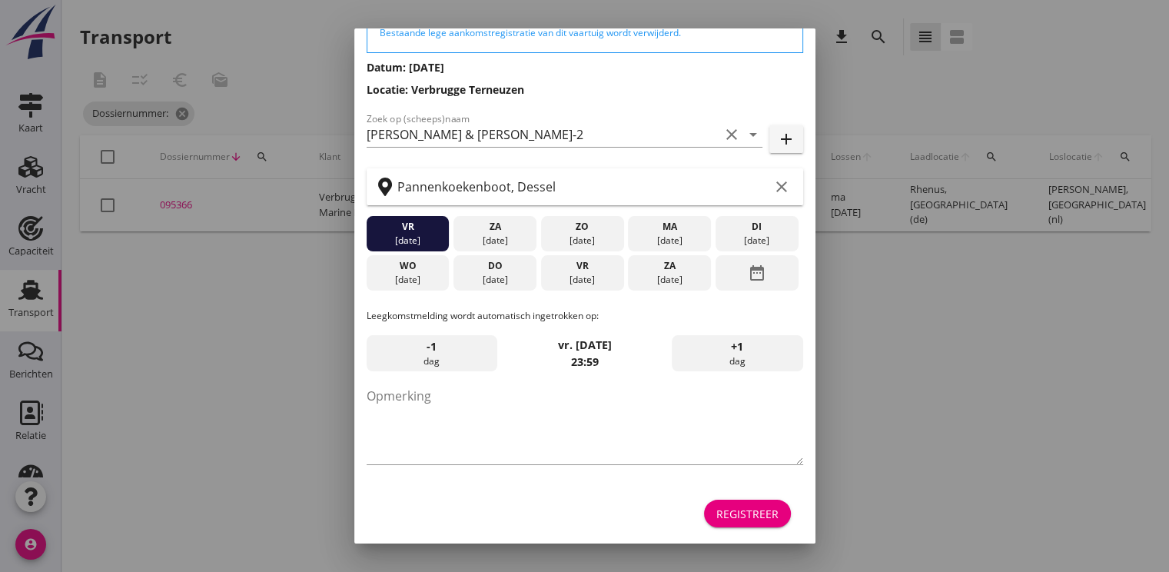
click at [769, 513] on button "Registreer" at bounding box center [747, 514] width 87 height 28
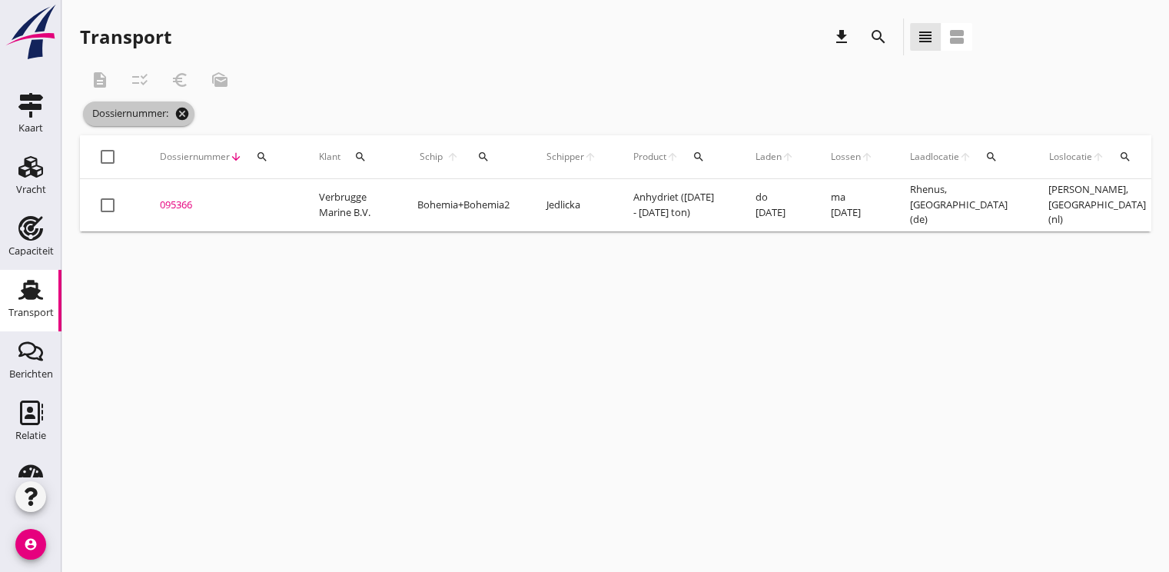
click at [187, 111] on icon "cancel" at bounding box center [181, 113] width 15 height 15
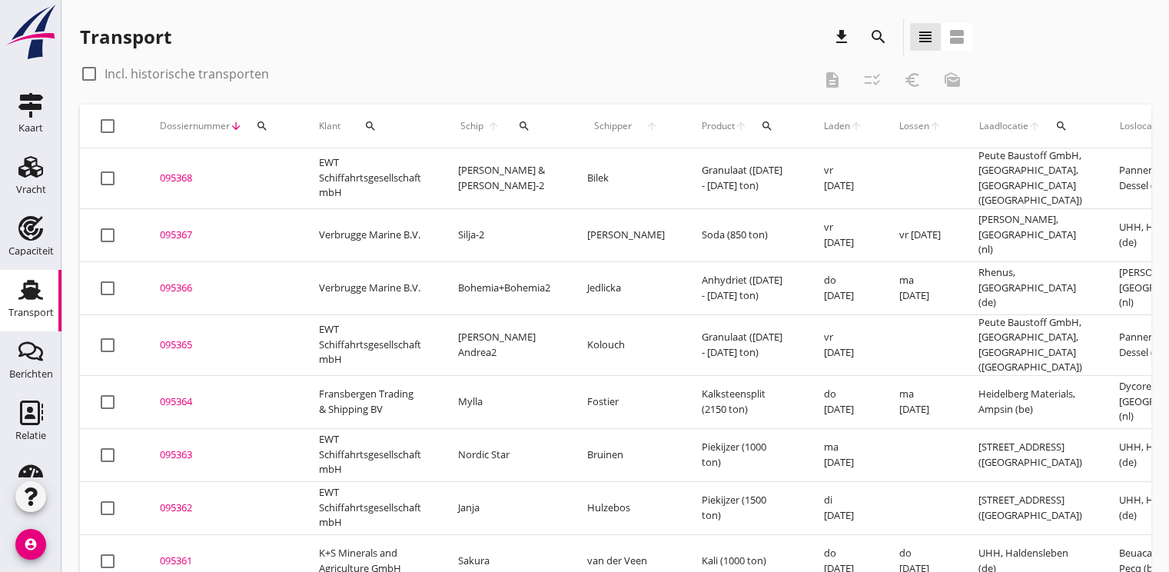
click at [174, 337] on div "095365" at bounding box center [221, 344] width 122 height 15
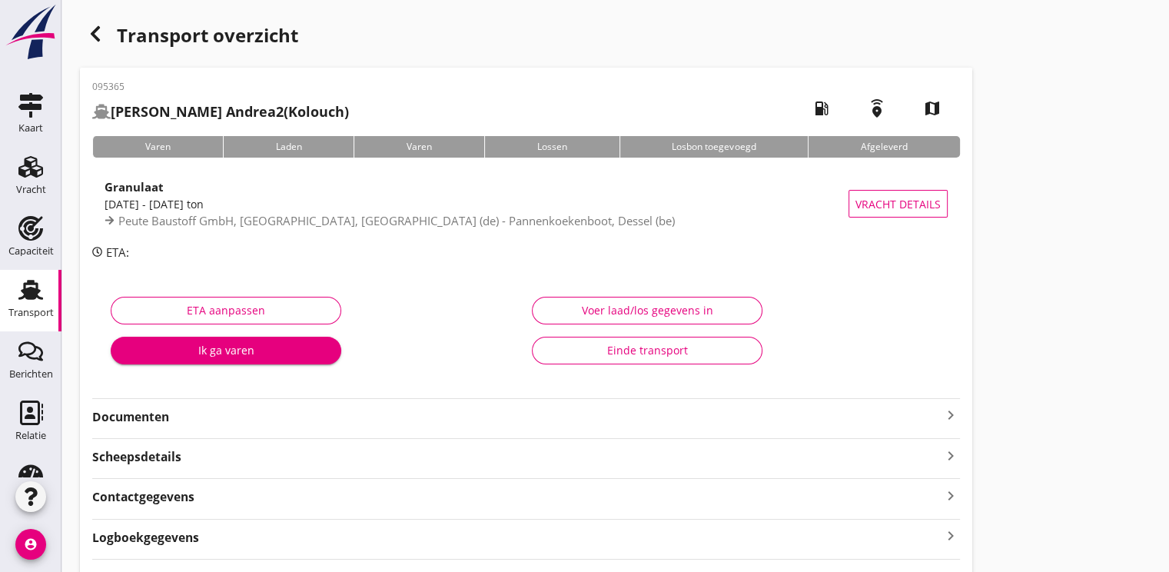
click at [154, 417] on strong "Documenten" at bounding box center [516, 417] width 849 height 18
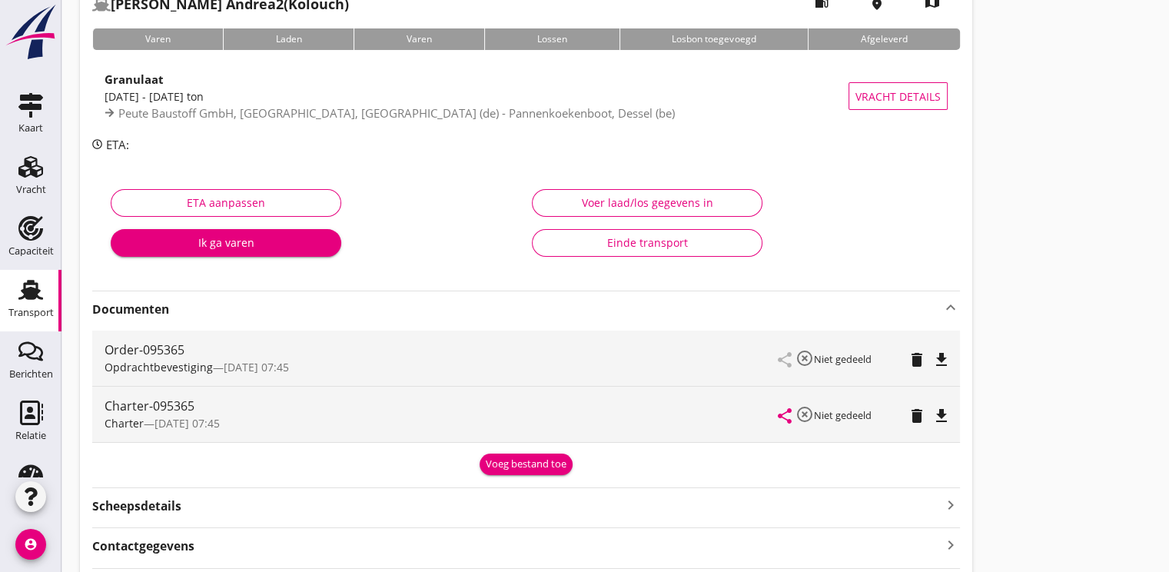
scroll to position [231, 0]
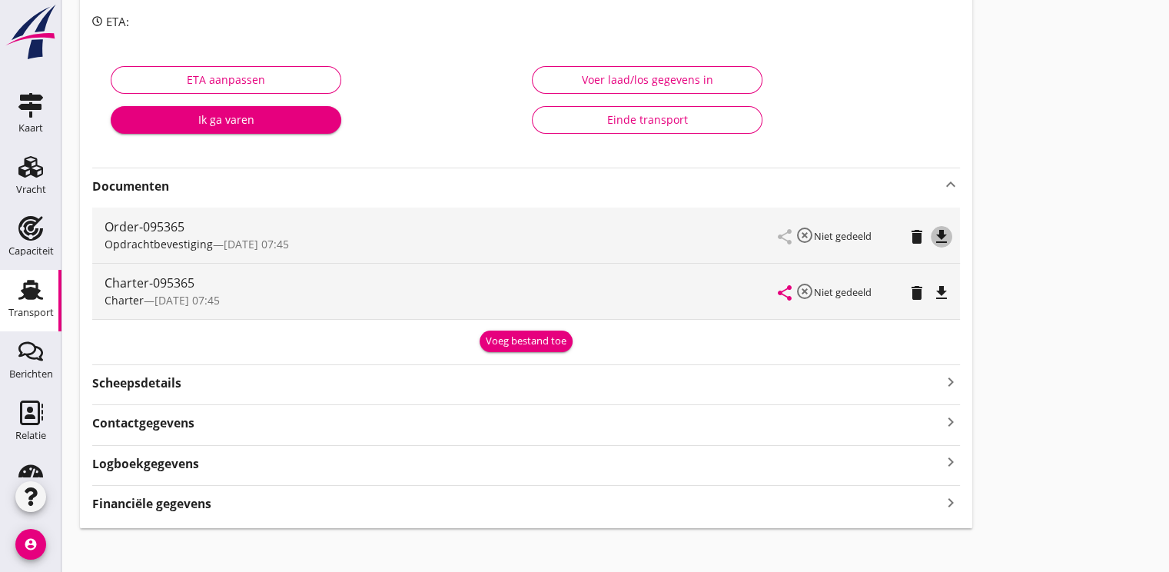
click at [942, 236] on icon "file_download" at bounding box center [941, 237] width 18 height 18
click at [949, 292] on icon "file_download" at bounding box center [941, 293] width 18 height 18
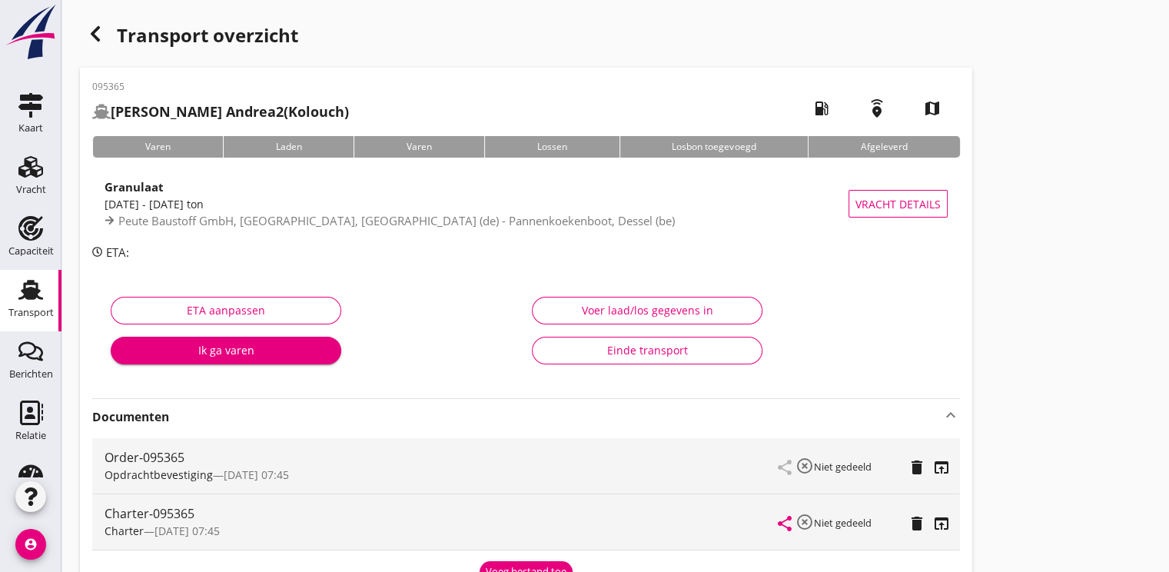
click at [95, 41] on icon "button" at bounding box center [95, 34] width 18 height 18
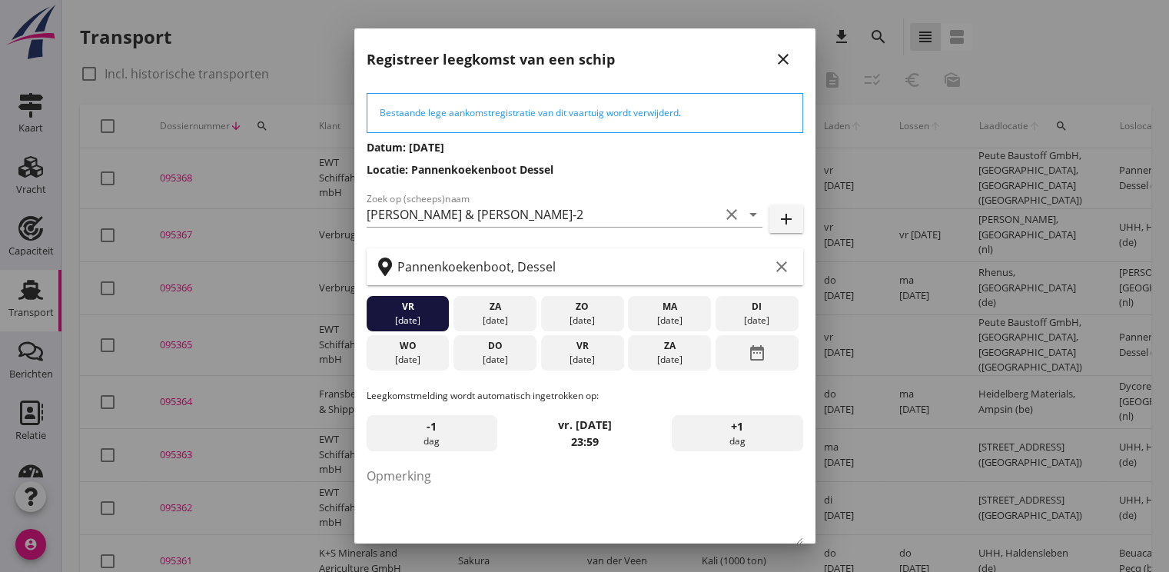
click at [670, 169] on h3 "Locatie: Pannenkoekenboot Dessel" at bounding box center [585, 169] width 437 height 16
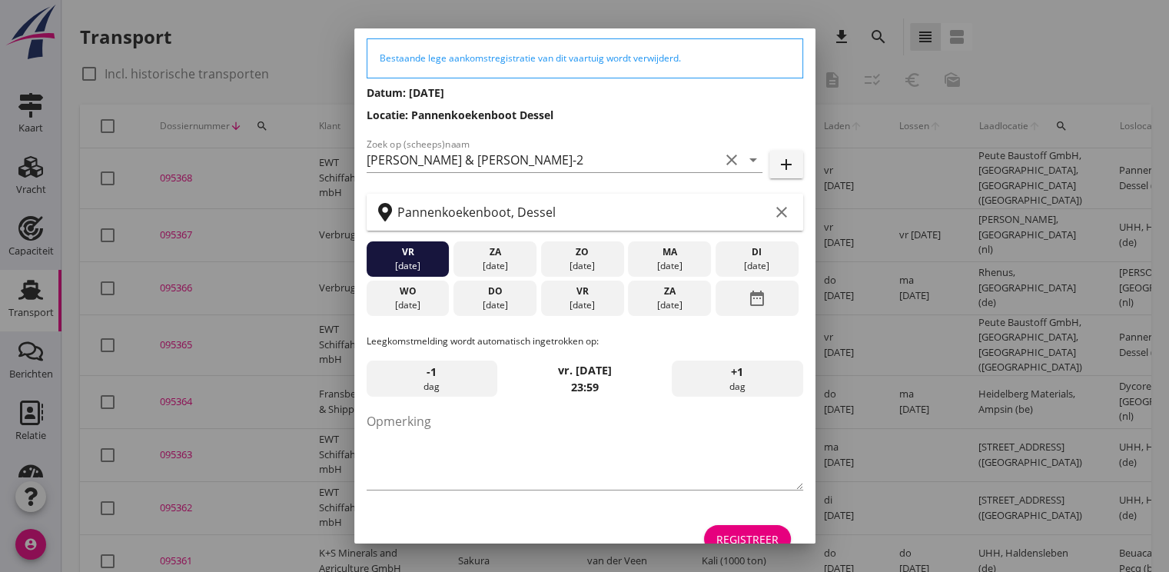
scroll to position [80, 0]
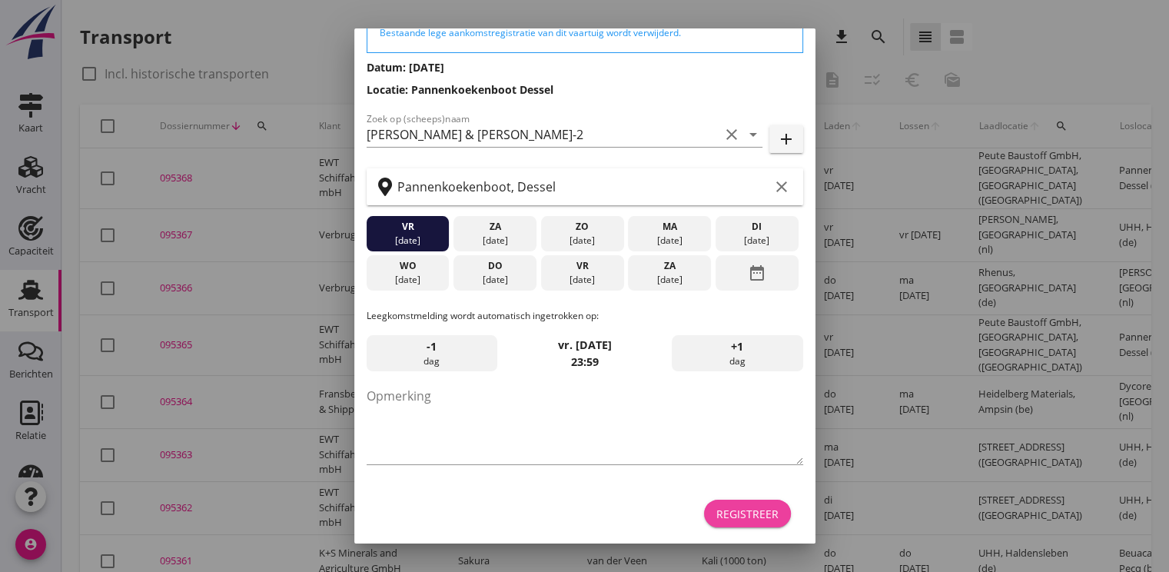
click at [753, 503] on button "Registreer" at bounding box center [747, 514] width 87 height 28
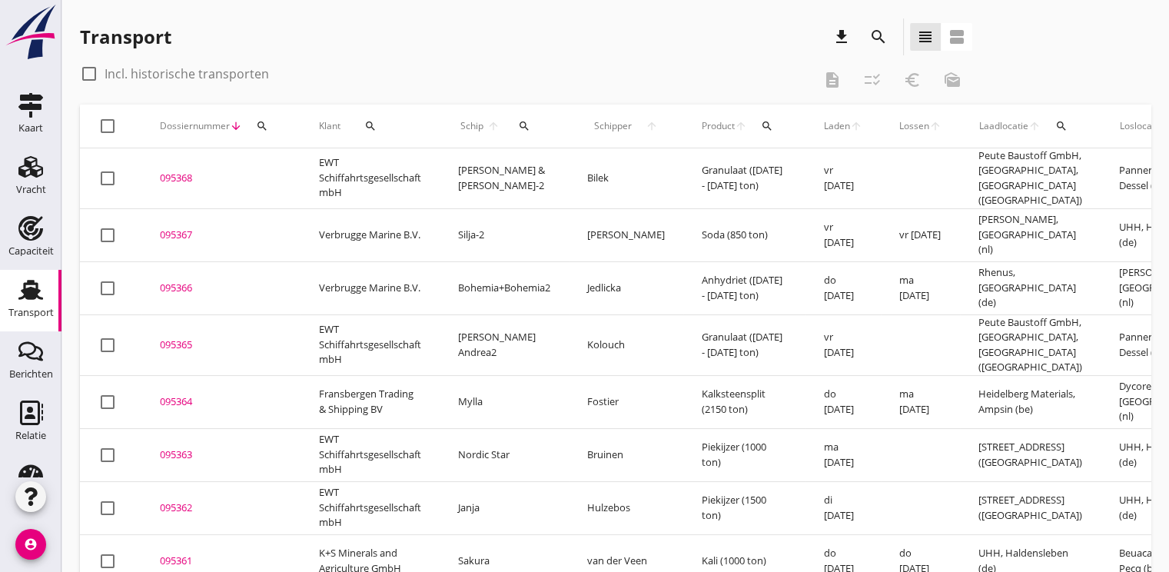
click at [180, 171] on div "095368" at bounding box center [221, 178] width 122 height 15
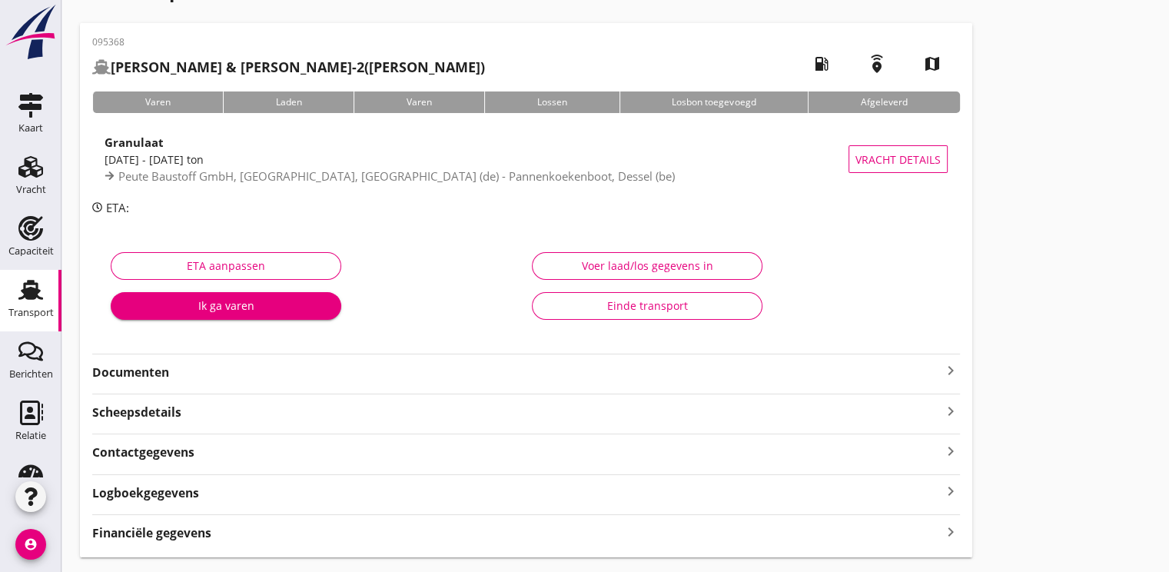
scroll to position [85, 0]
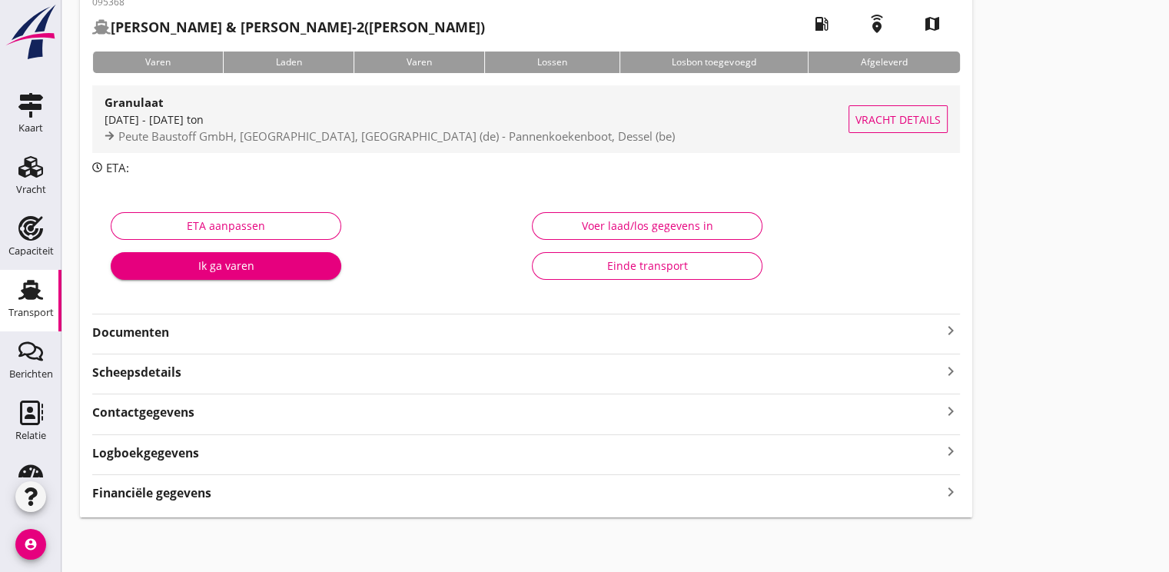
click at [183, 135] on span "Peute Baustoff GmbH, [GEOGRAPHIC_DATA], [GEOGRAPHIC_DATA] (de) - Pannenkoekenbo…" at bounding box center [396, 135] width 557 height 15
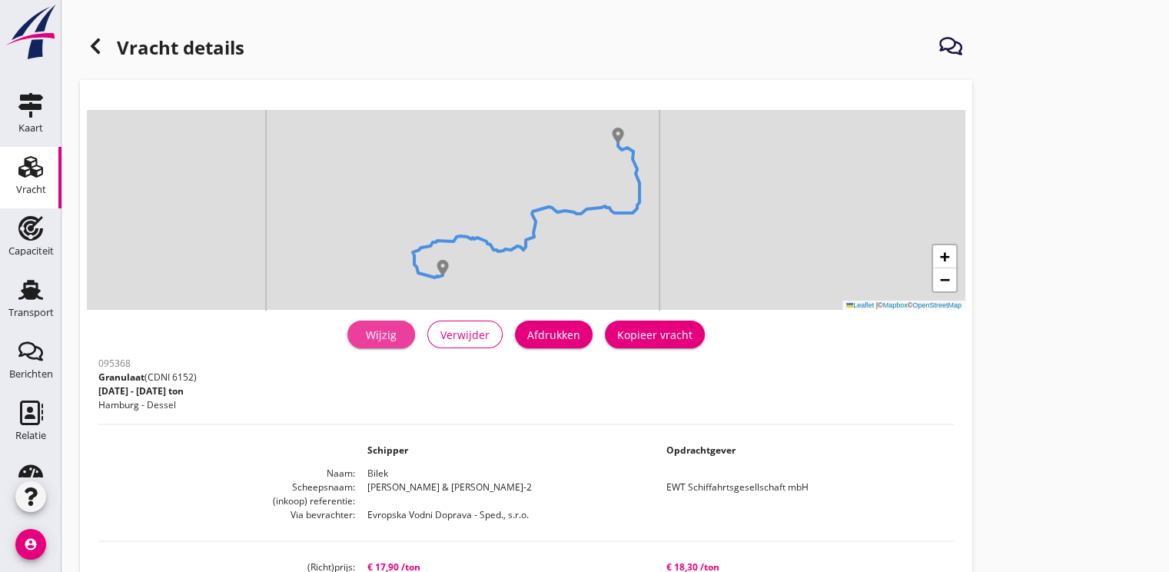
click at [371, 329] on div "Wijzig" at bounding box center [381, 335] width 43 height 16
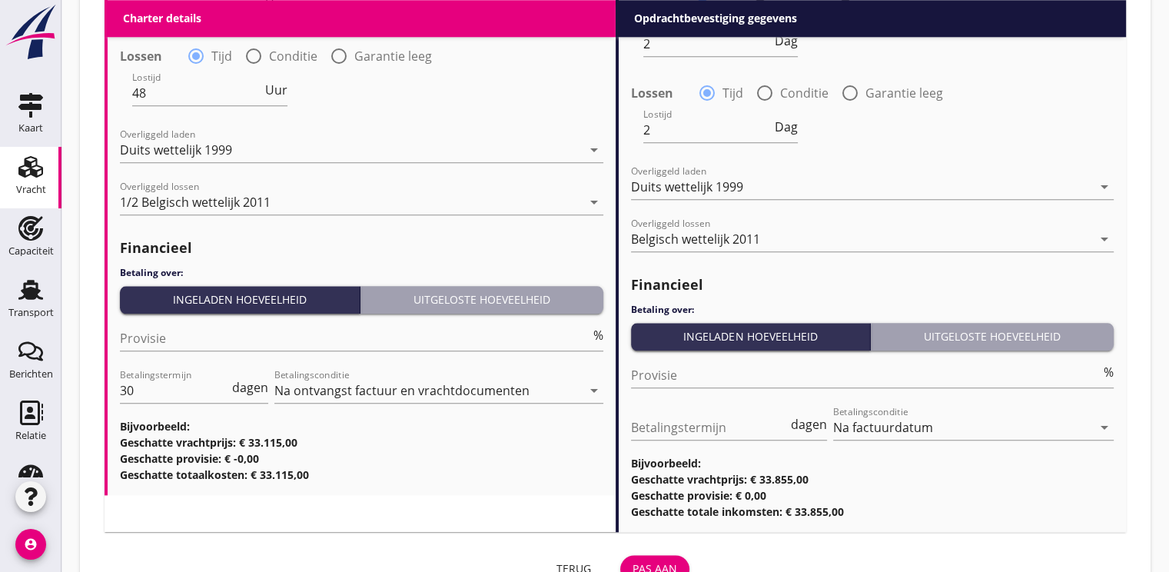
scroll to position [1691, 0]
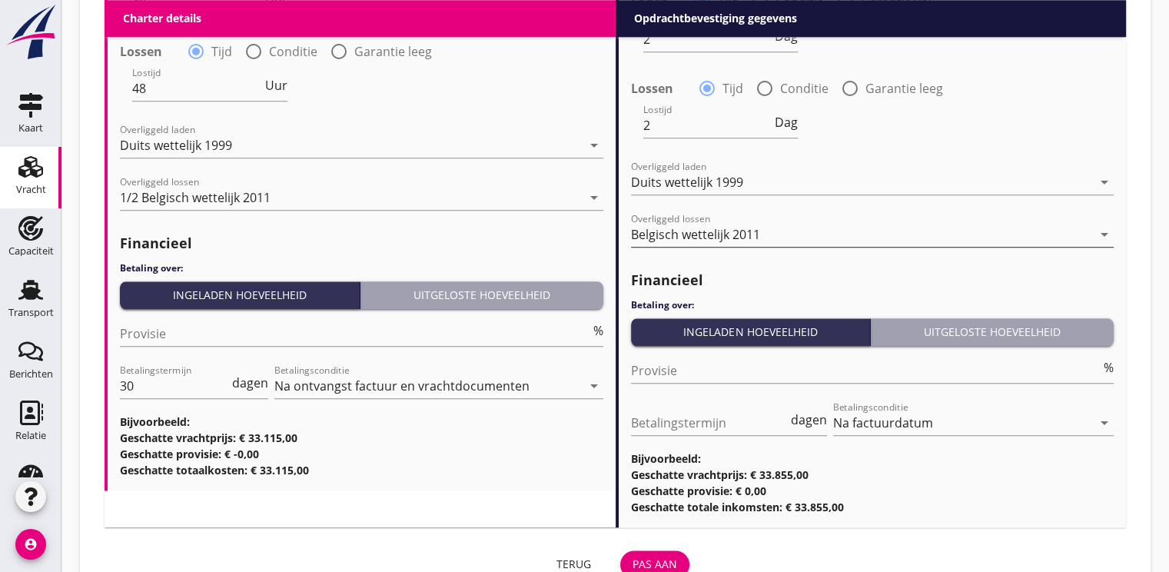
click at [756, 231] on div "Belgisch wettelijk 2011" at bounding box center [695, 235] width 129 height 14
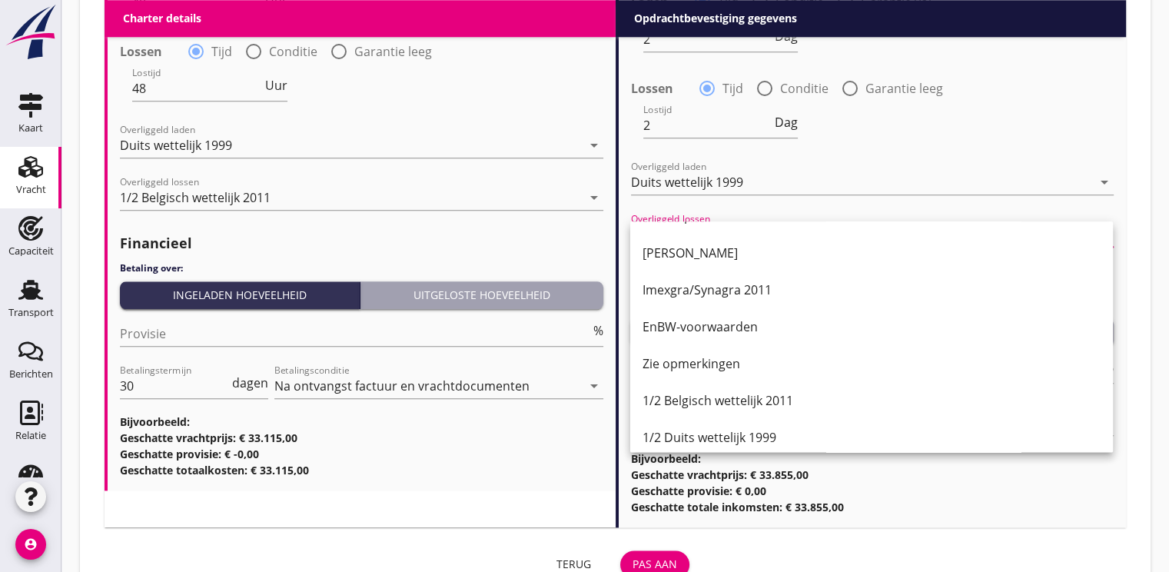
scroll to position [307, 0]
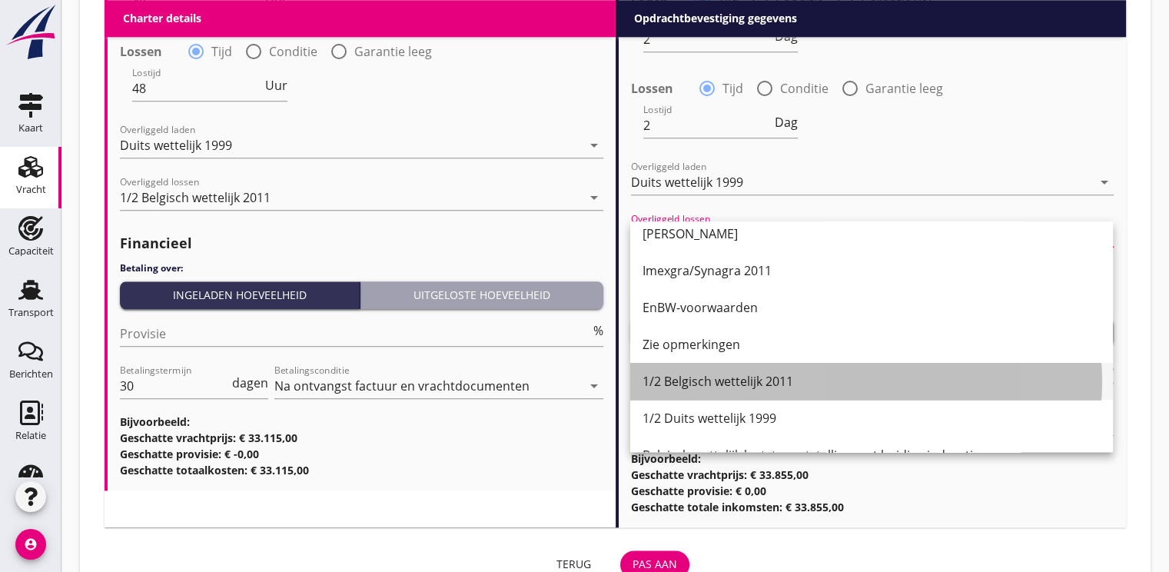
click at [757, 381] on div "1/2 Belgisch wettelijk 2011" at bounding box center [872, 381] width 458 height 18
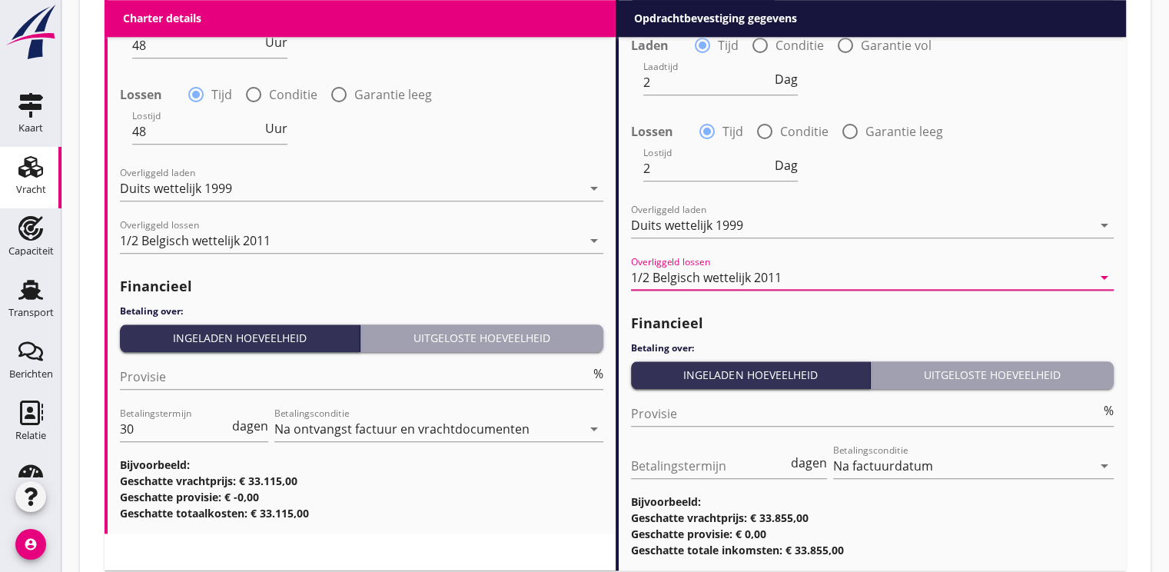
scroll to position [1750, 0]
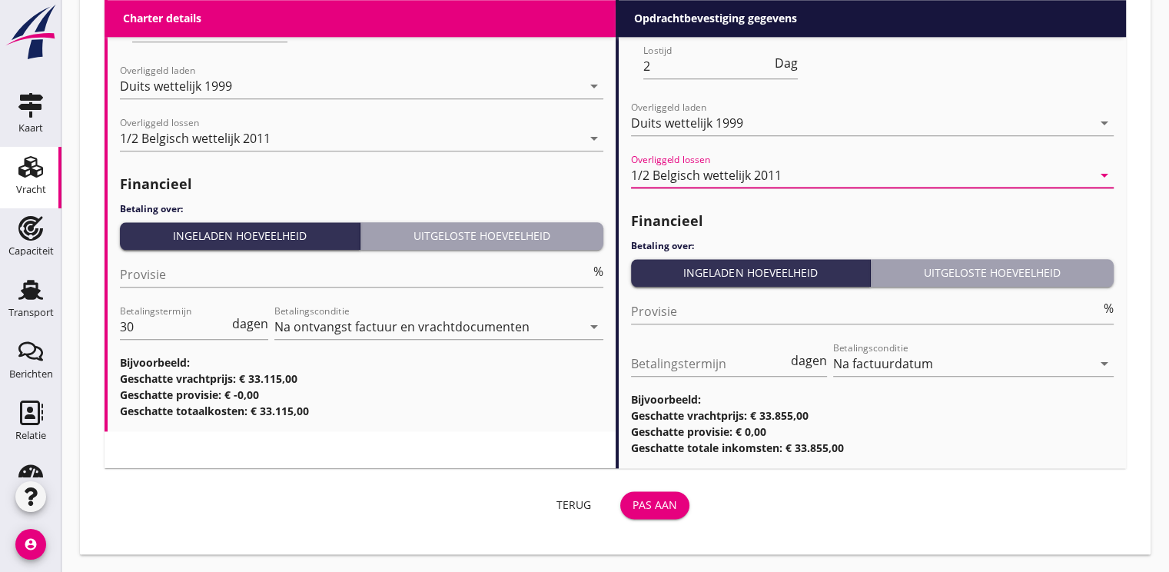
click at [680, 502] on button "Pas aan" at bounding box center [654, 505] width 69 height 28
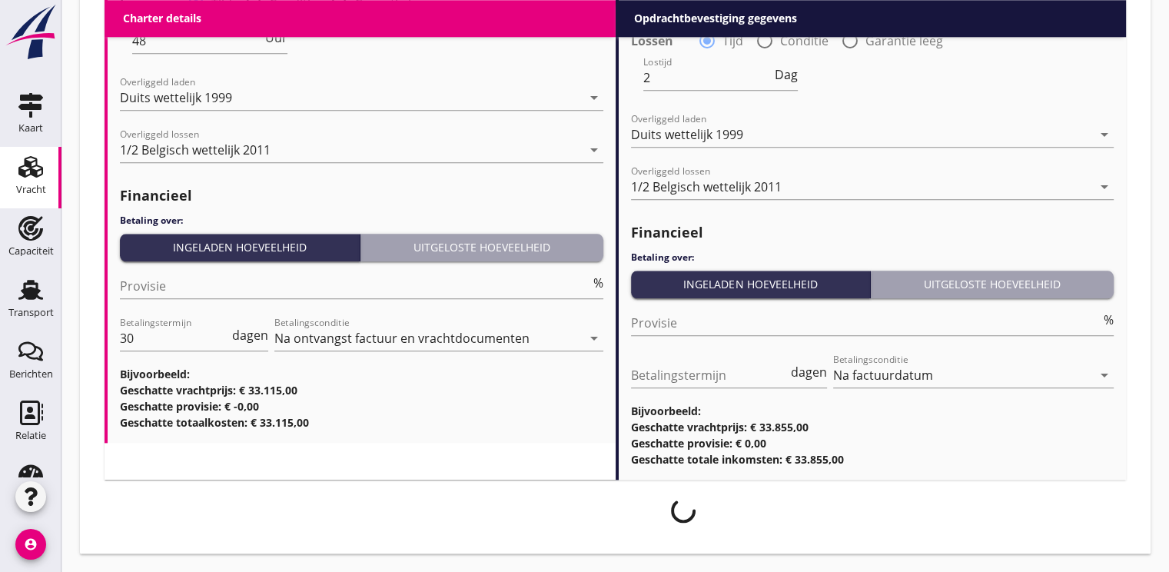
scroll to position [1738, 0]
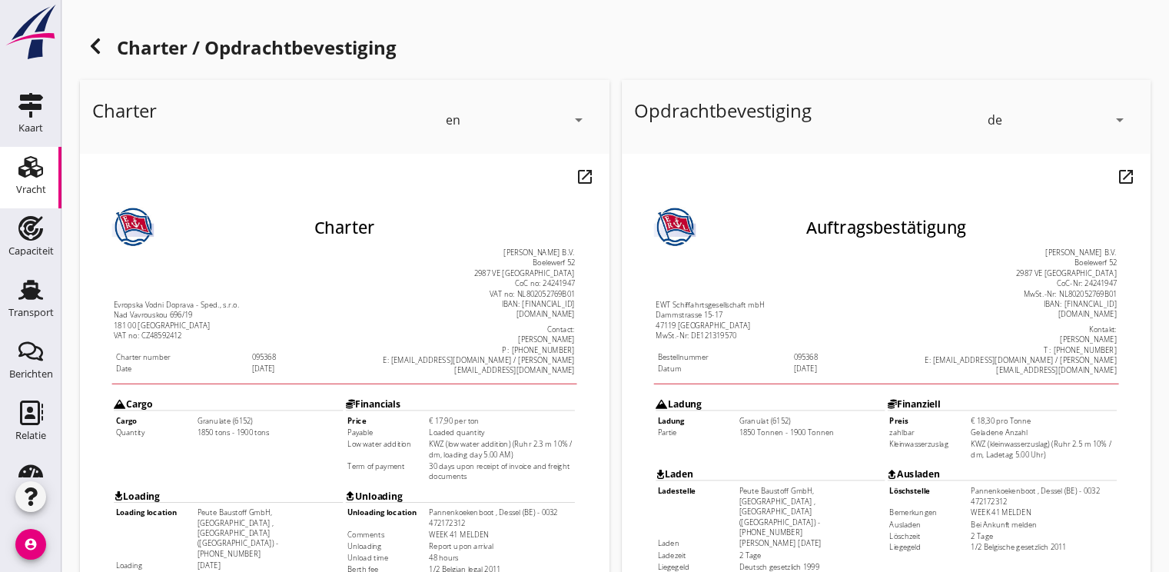
click at [577, 125] on icon "arrow_drop_down" at bounding box center [578, 120] width 18 height 18
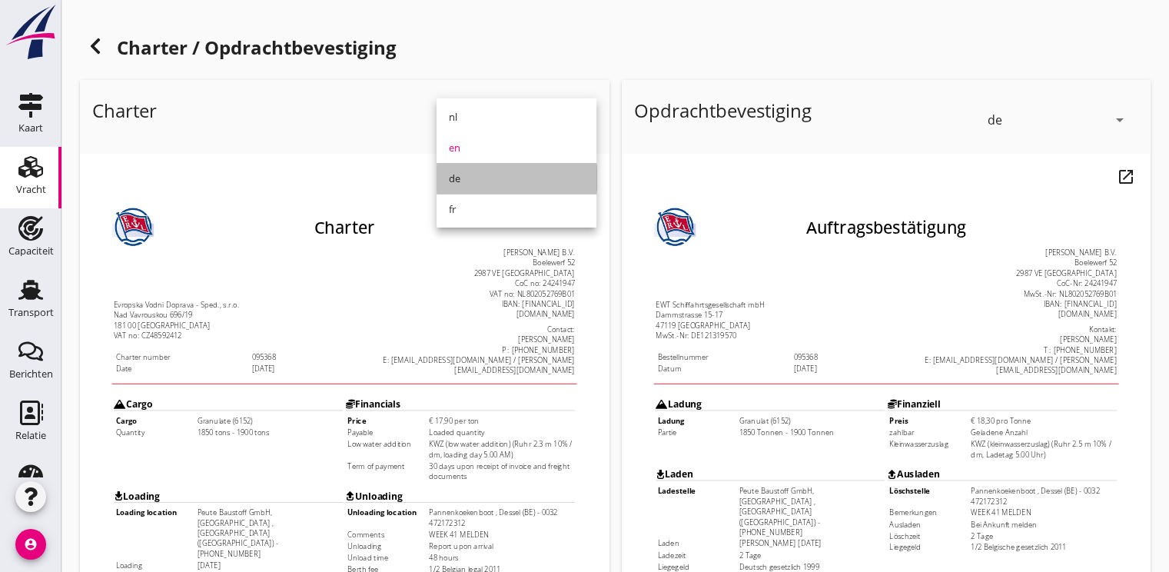
click at [504, 170] on div "de" at bounding box center [516, 178] width 135 height 18
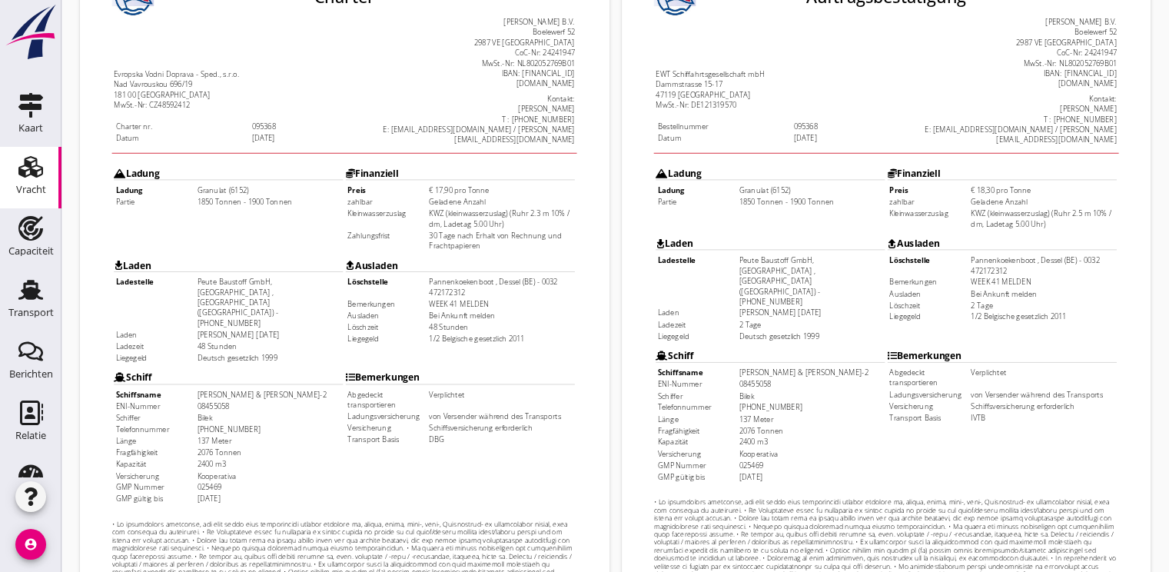
scroll to position [451, 0]
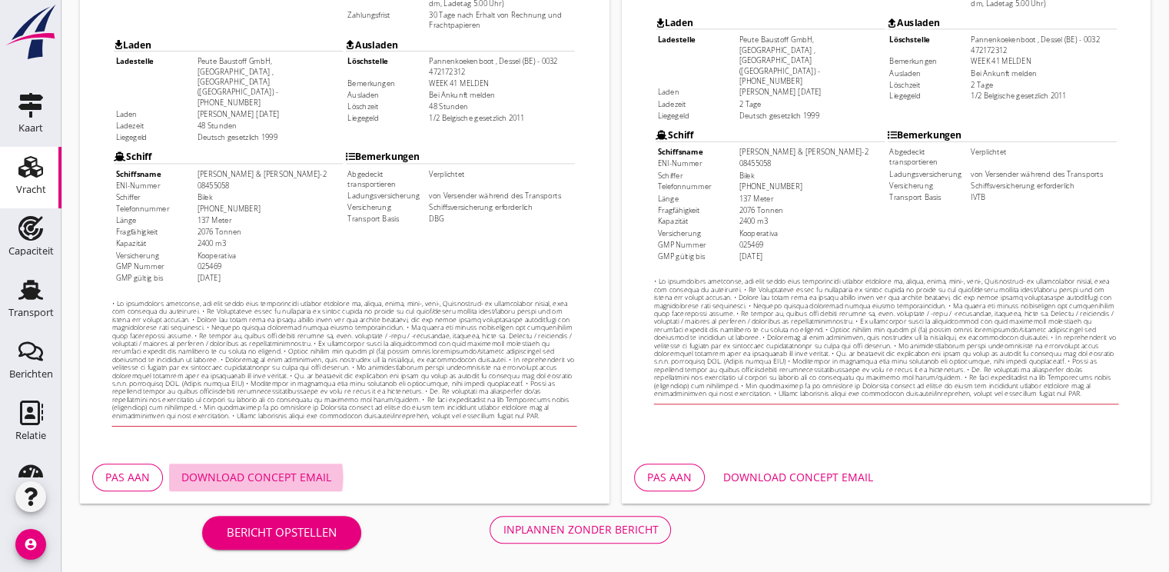
click at [272, 482] on div "Download concept email" at bounding box center [256, 477] width 150 height 16
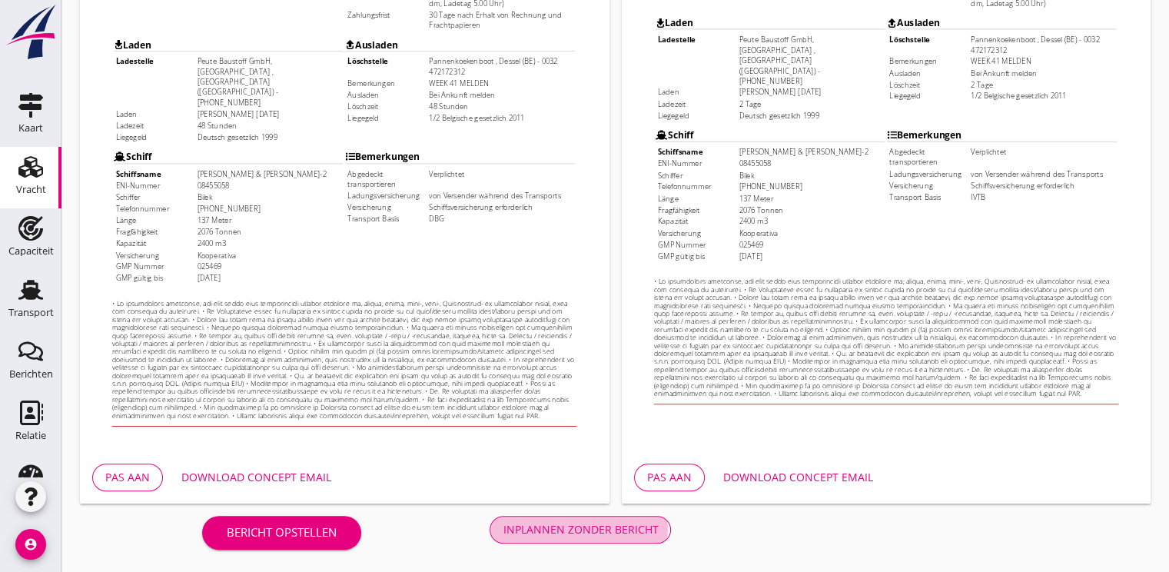
click at [590, 535] on div "Inplannen zonder bericht" at bounding box center [580, 529] width 155 height 16
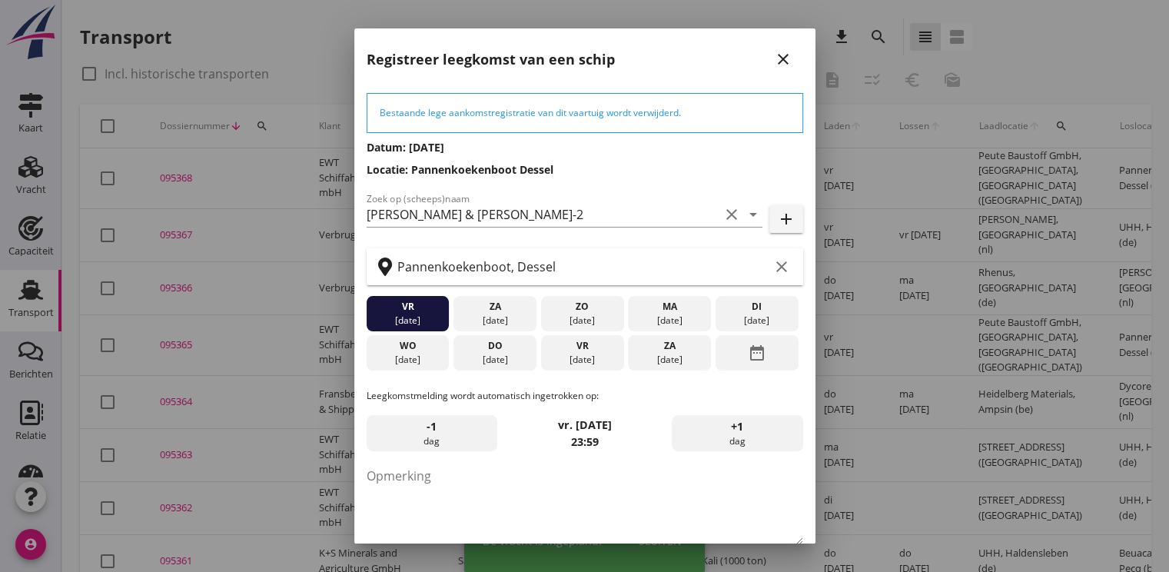
scroll to position [80, 0]
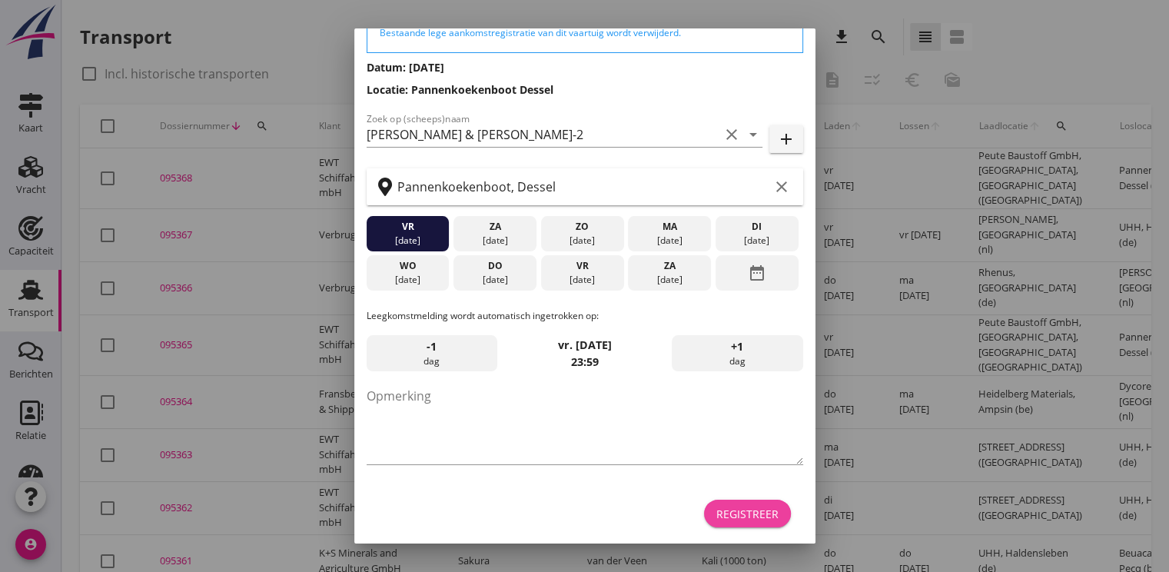
click at [752, 518] on div "Registreer" at bounding box center [747, 514] width 62 height 16
